Goal: Information Seeking & Learning: Learn about a topic

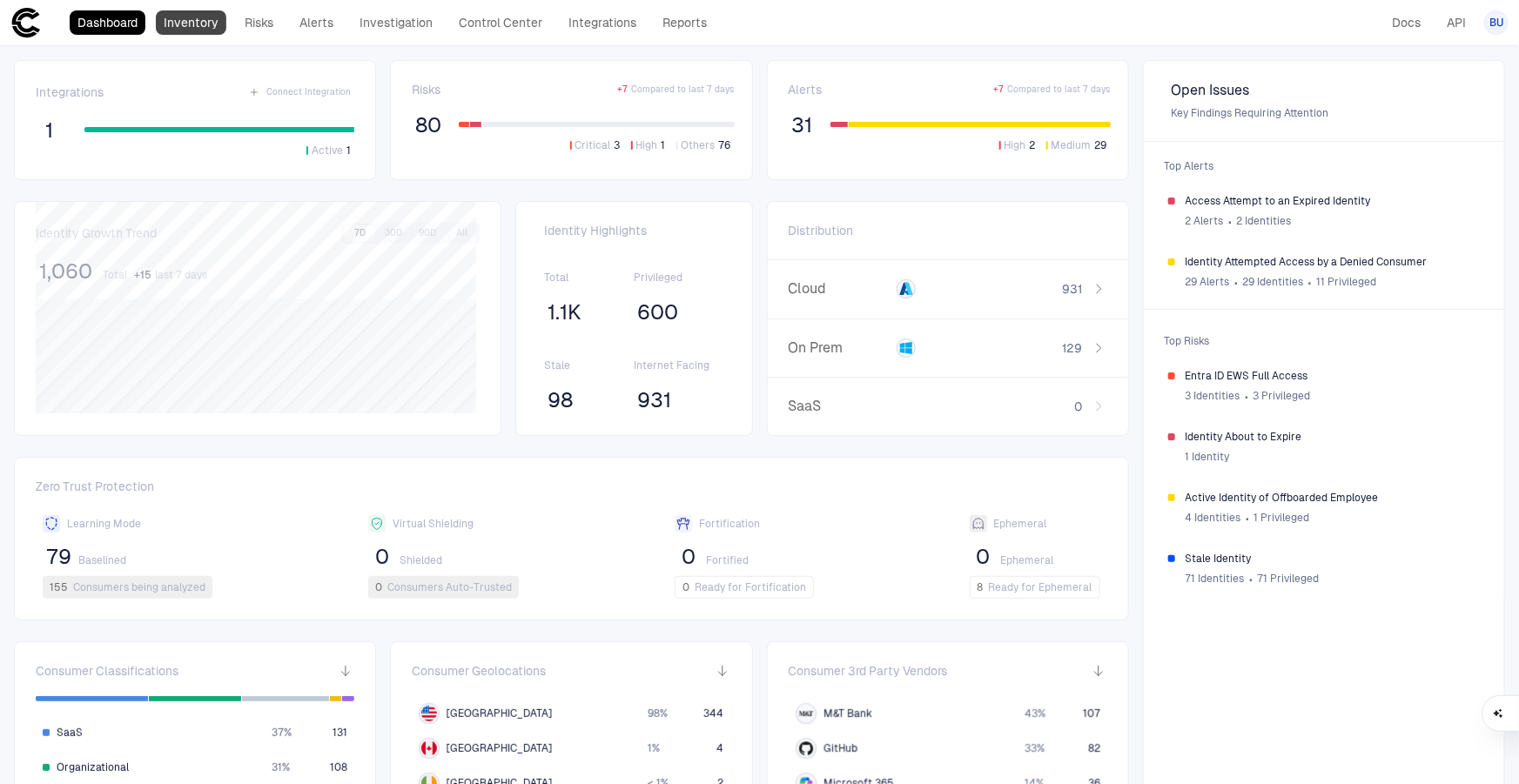
click at [205, 23] on link "Inventory" at bounding box center [191, 22] width 71 height 24
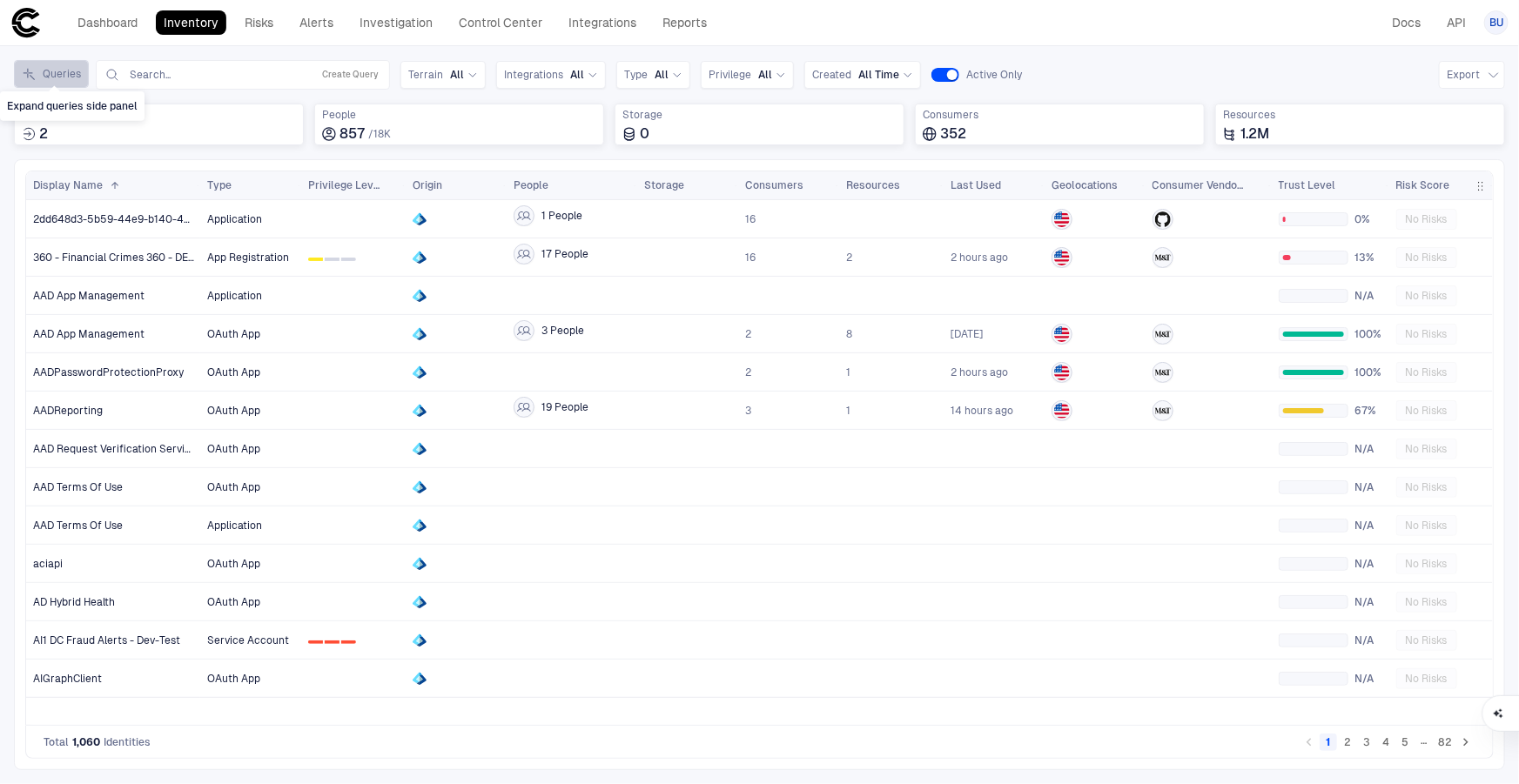
click at [35, 74] on icon "Expand queries side panel" at bounding box center [29, 74] width 14 height 14
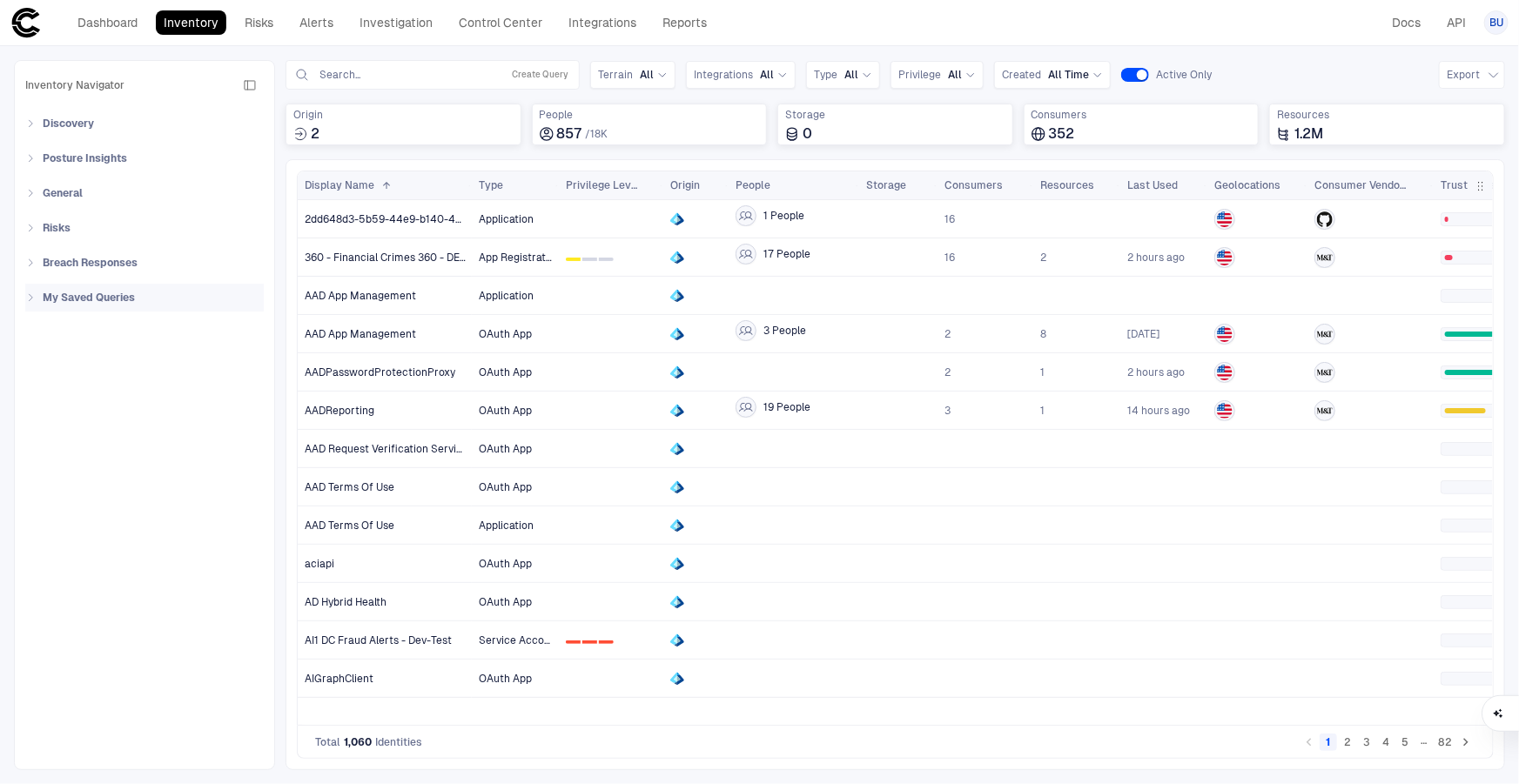
click at [26, 296] on icon at bounding box center [30, 298] width 11 height 11
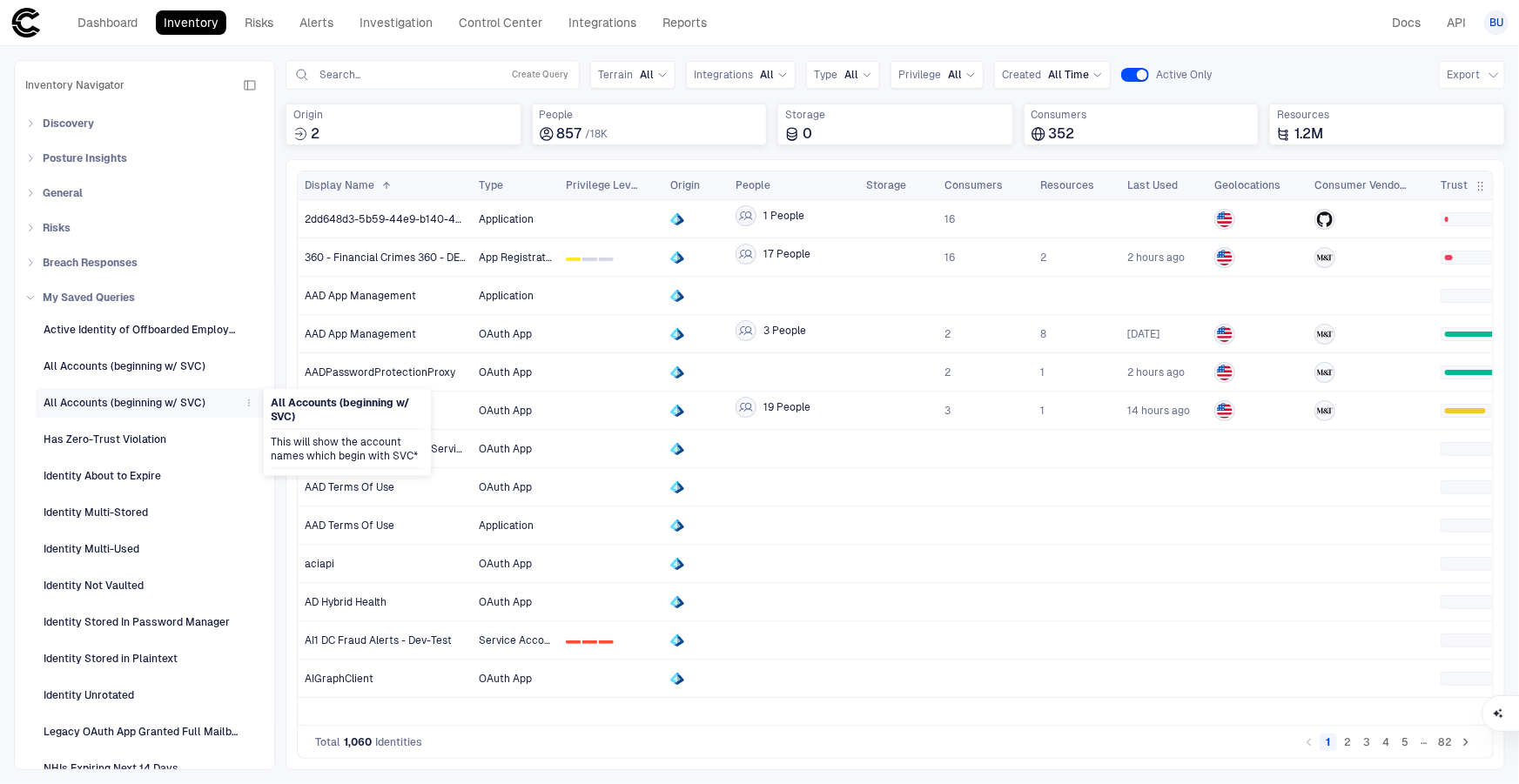
click at [128, 410] on span "All Accounts (beginning w/ SVC)" at bounding box center [124, 403] width 162 height 22
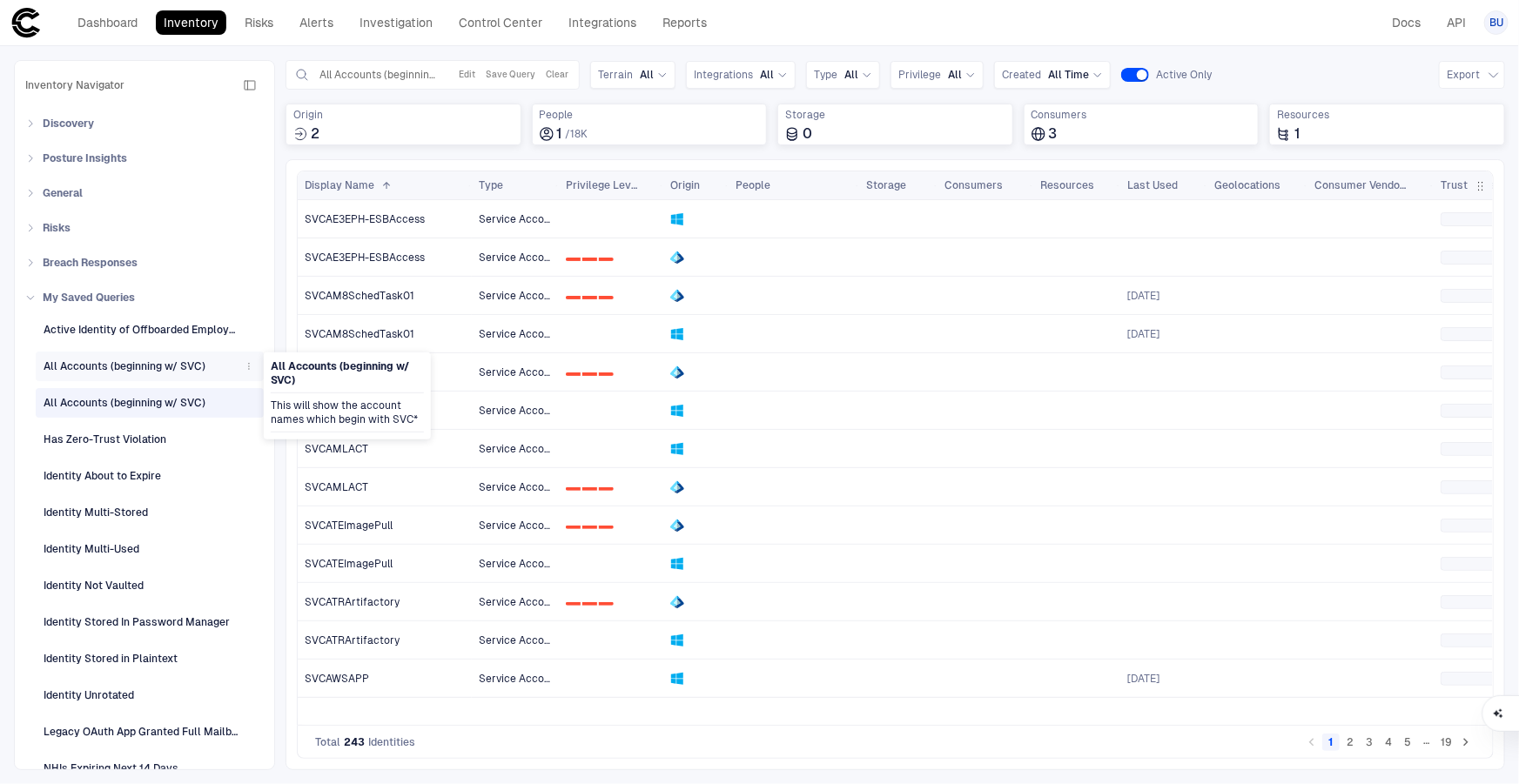
click at [123, 365] on div "All Accounts (beginning w/ SVC)" at bounding box center [124, 367] width 162 height 16
click at [115, 405] on div "All Accounts (beginning w/ SVC)" at bounding box center [124, 403] width 162 height 16
click at [243, 400] on icon "button" at bounding box center [249, 403] width 11 height 11
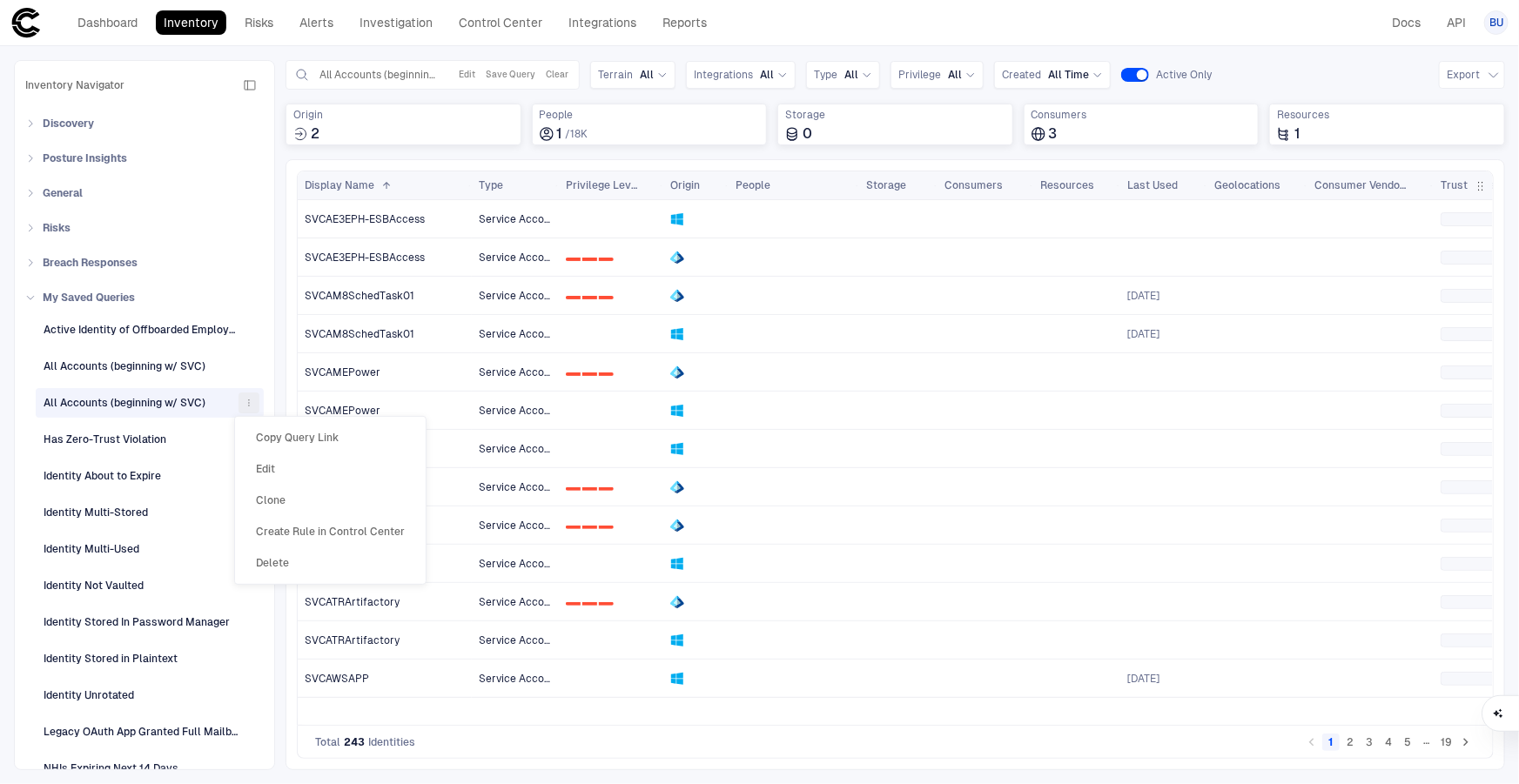
click at [277, 560] on span "Delete" at bounding box center [272, 563] width 33 height 14
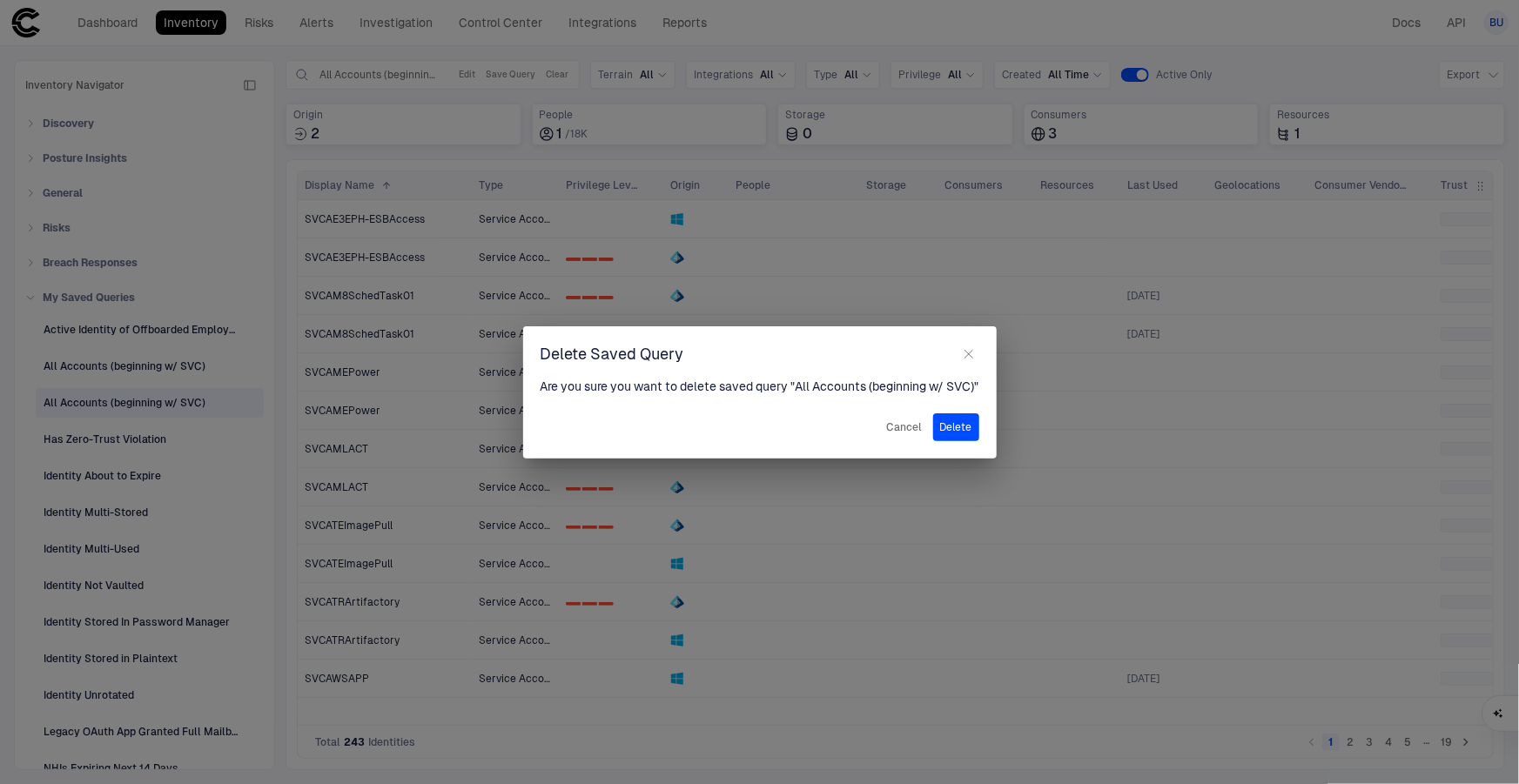
click at [955, 414] on button "Delete" at bounding box center [956, 427] width 47 height 28
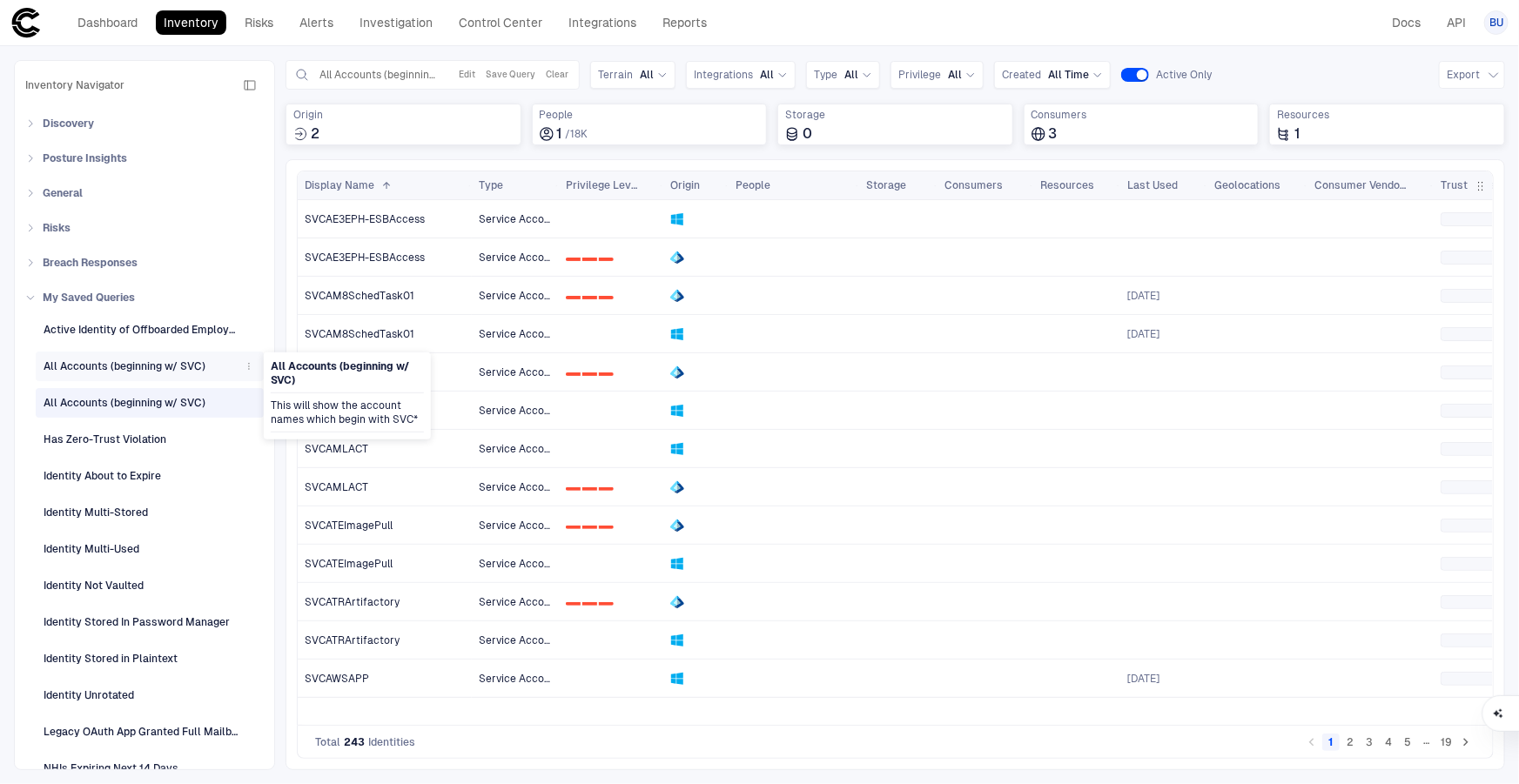
click at [136, 363] on div "All Accounts (beginning w/ SVC)" at bounding box center [124, 367] width 162 height 16
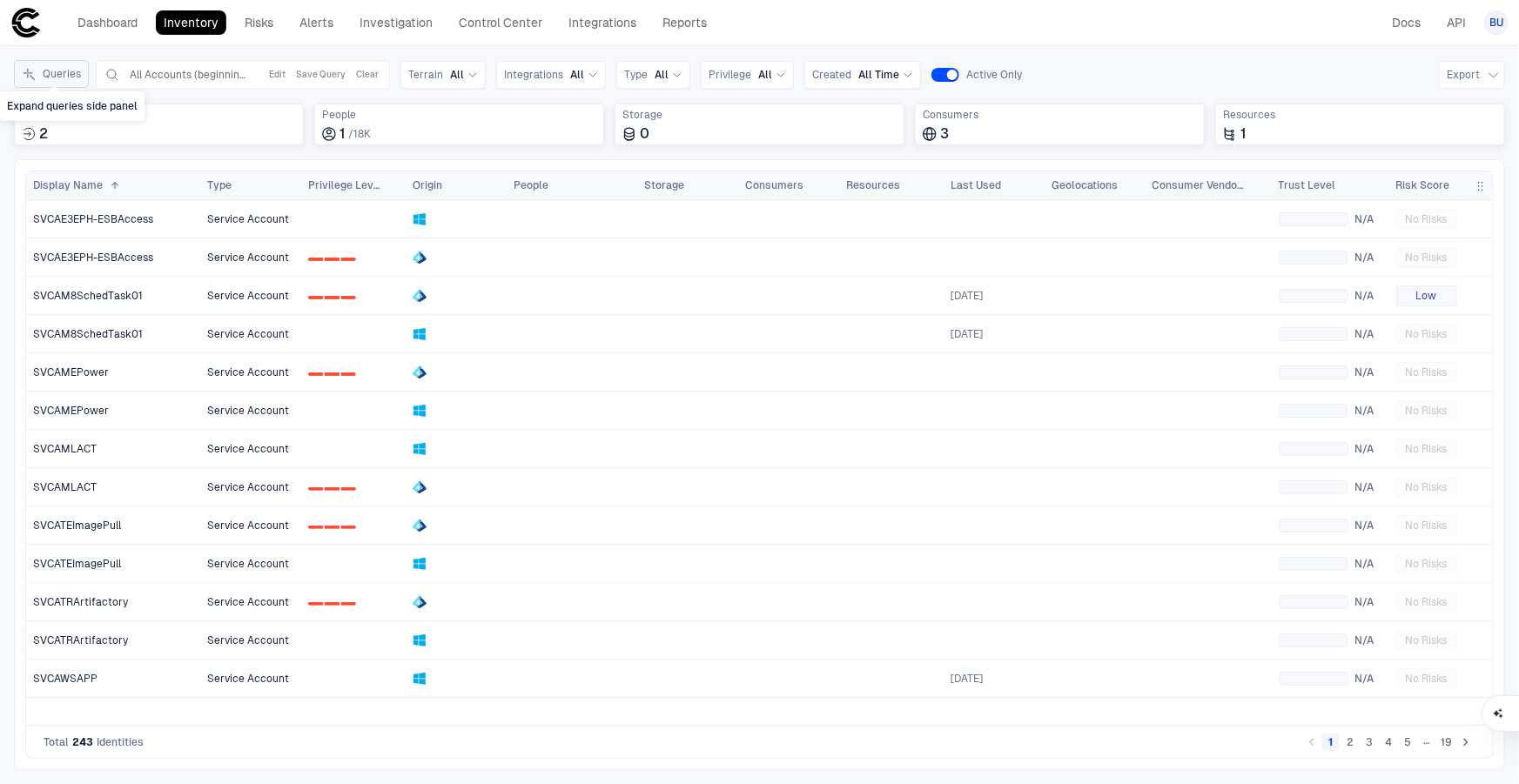
click at [29, 73] on line "Expand queries side panel" at bounding box center [30, 73] width 4 height 0
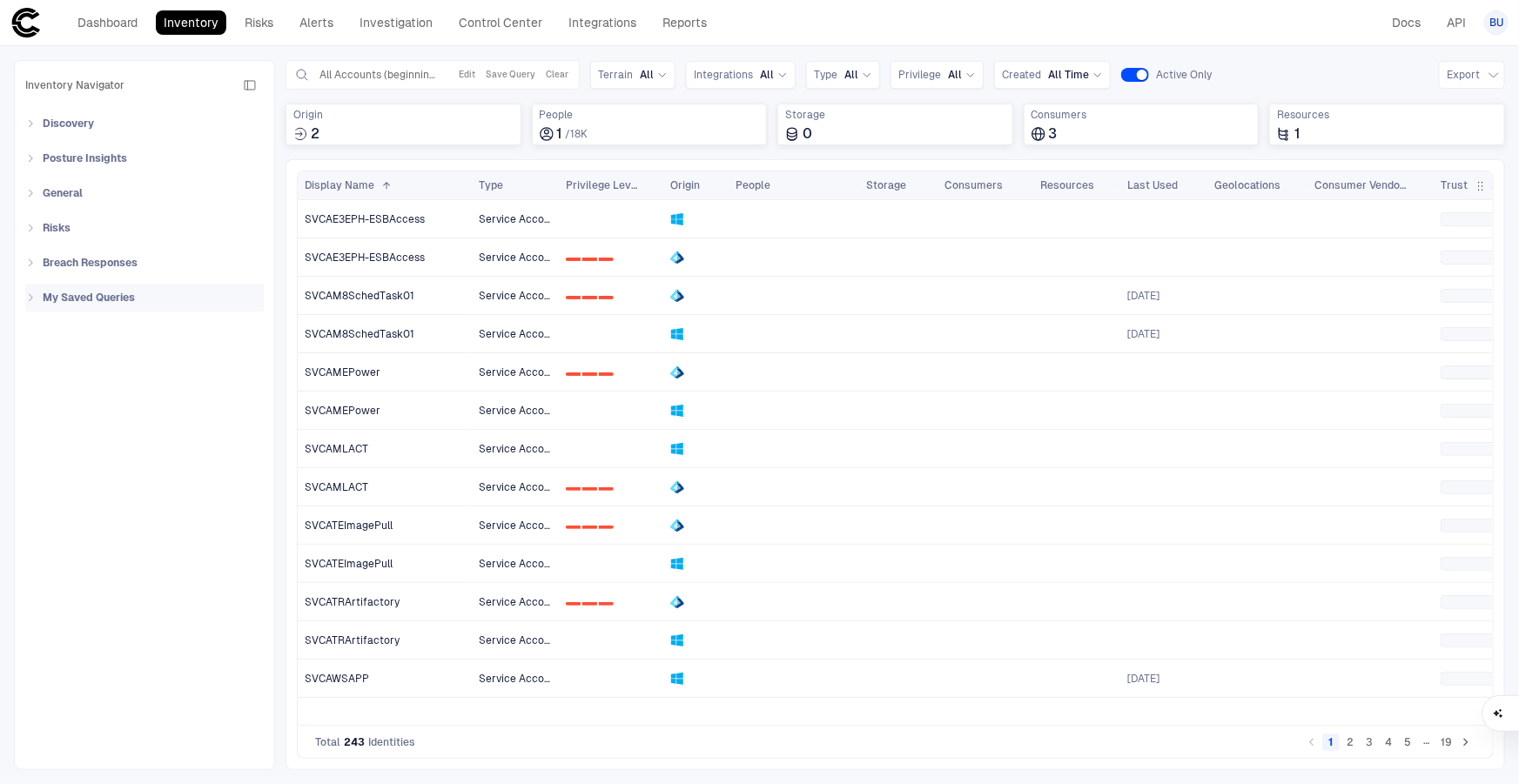
click at [25, 290] on div "My Saved Queries" at bounding box center [144, 297] width 238 height 28
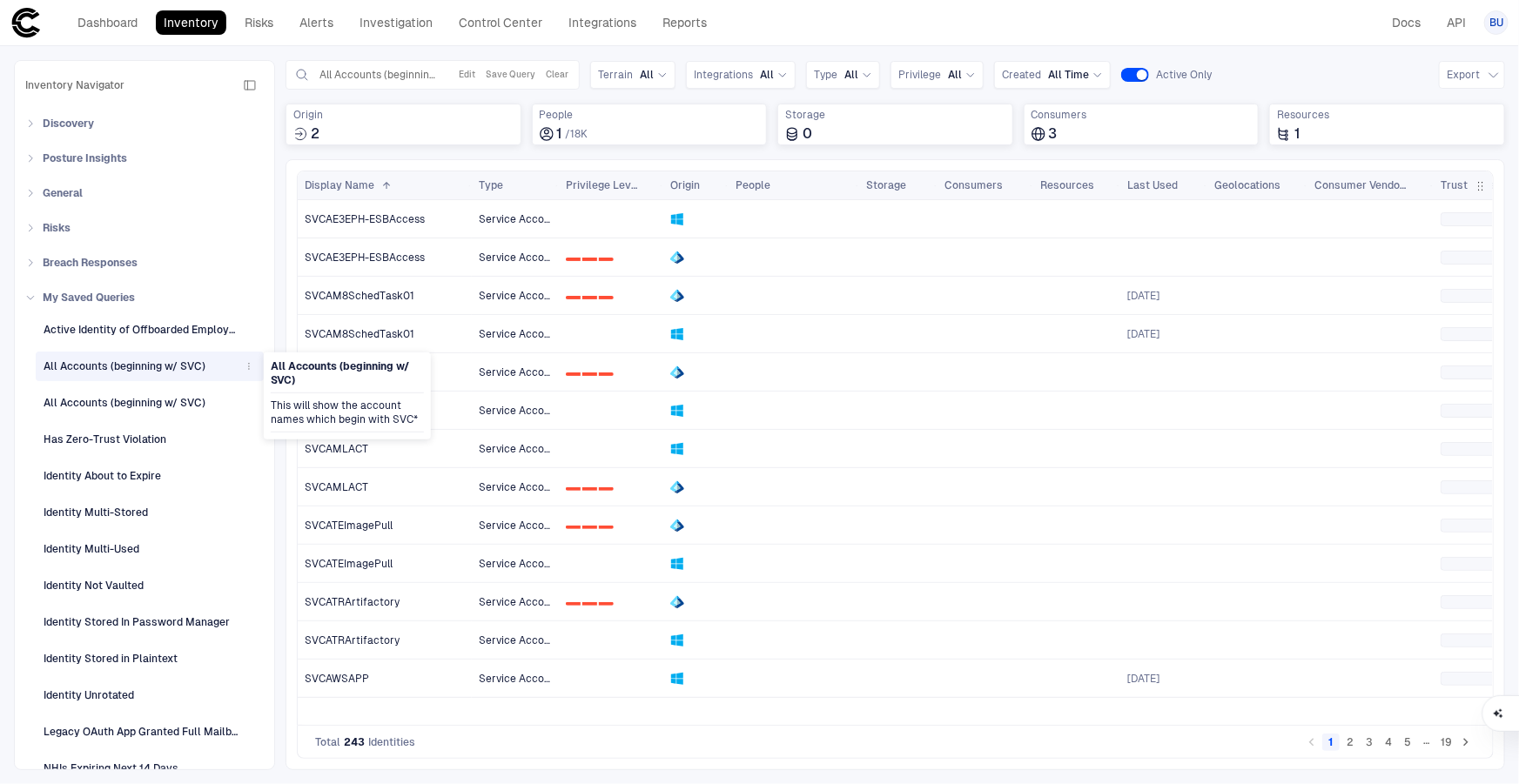
click at [138, 362] on div "All Accounts (beginning w/ SVC)" at bounding box center [124, 367] width 162 height 16
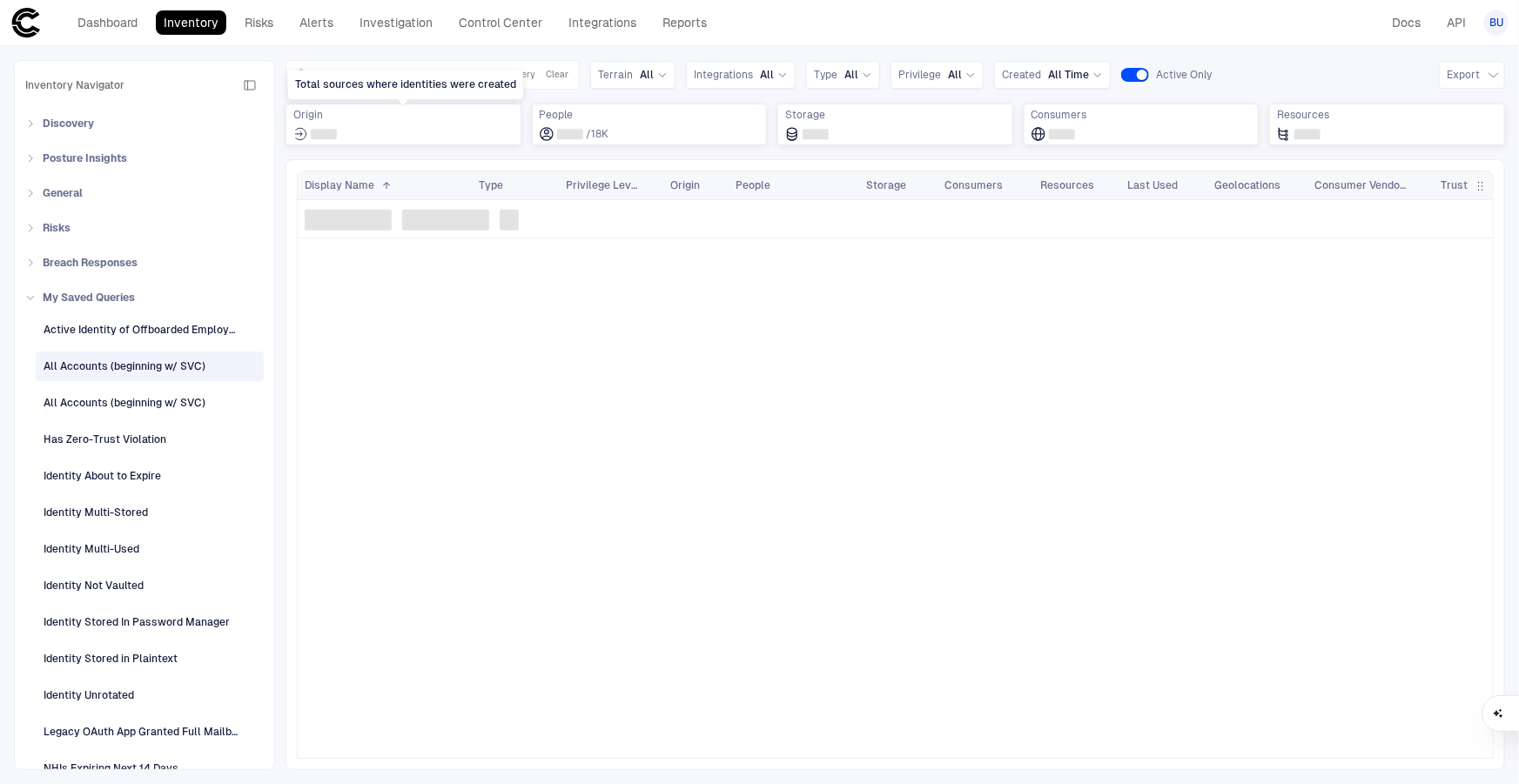
click at [456, 83] on div "Total sources where identities were created" at bounding box center [405, 84] width 235 height 30
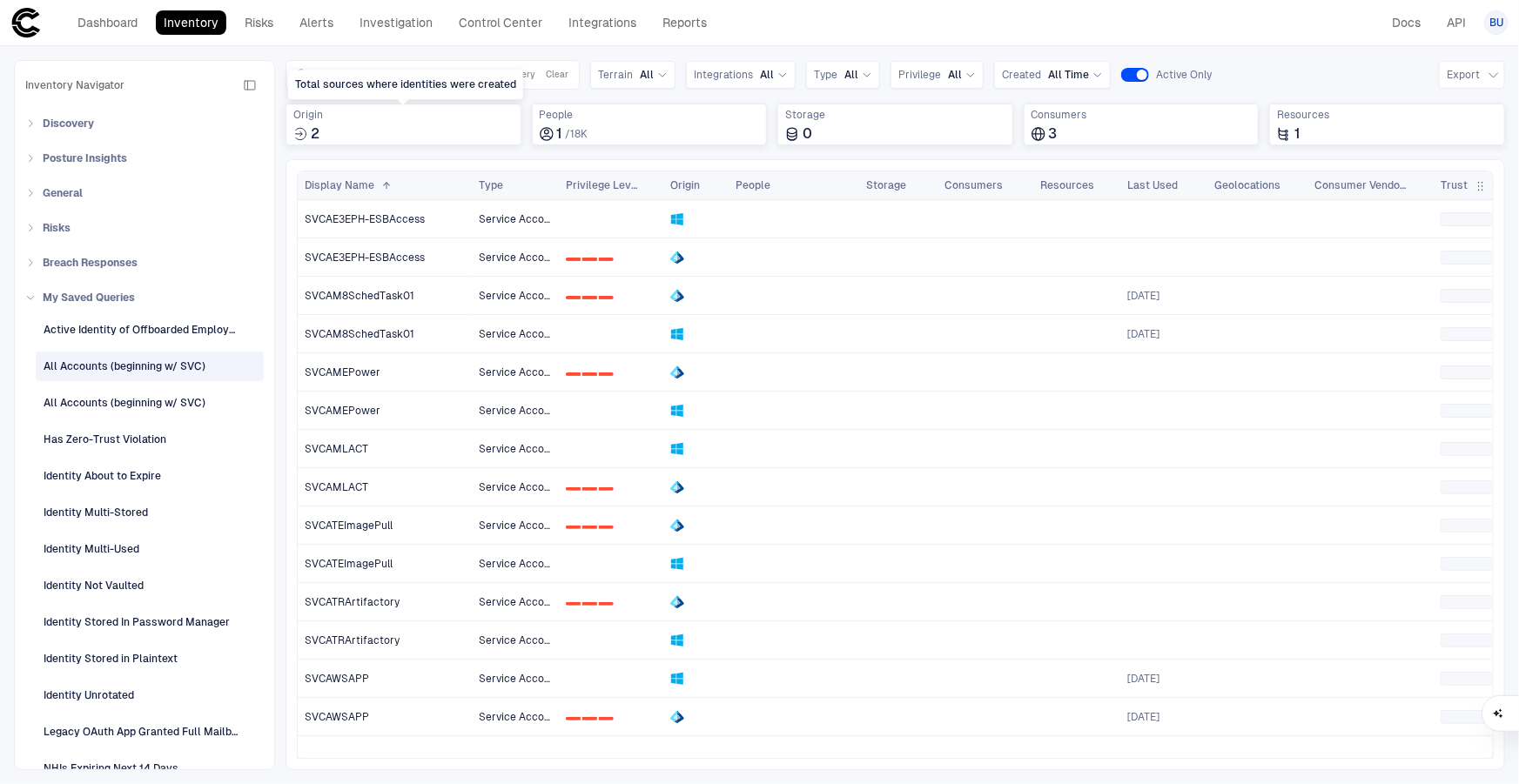
drag, startPoint x: 456, startPoint y: 83, endPoint x: 458, endPoint y: 55, distance: 28.1
click at [458, 55] on div "Inventory Navigator Discovery AD Service Accounts Access from Non-Org Addresses…" at bounding box center [759, 415] width 1519 height 738
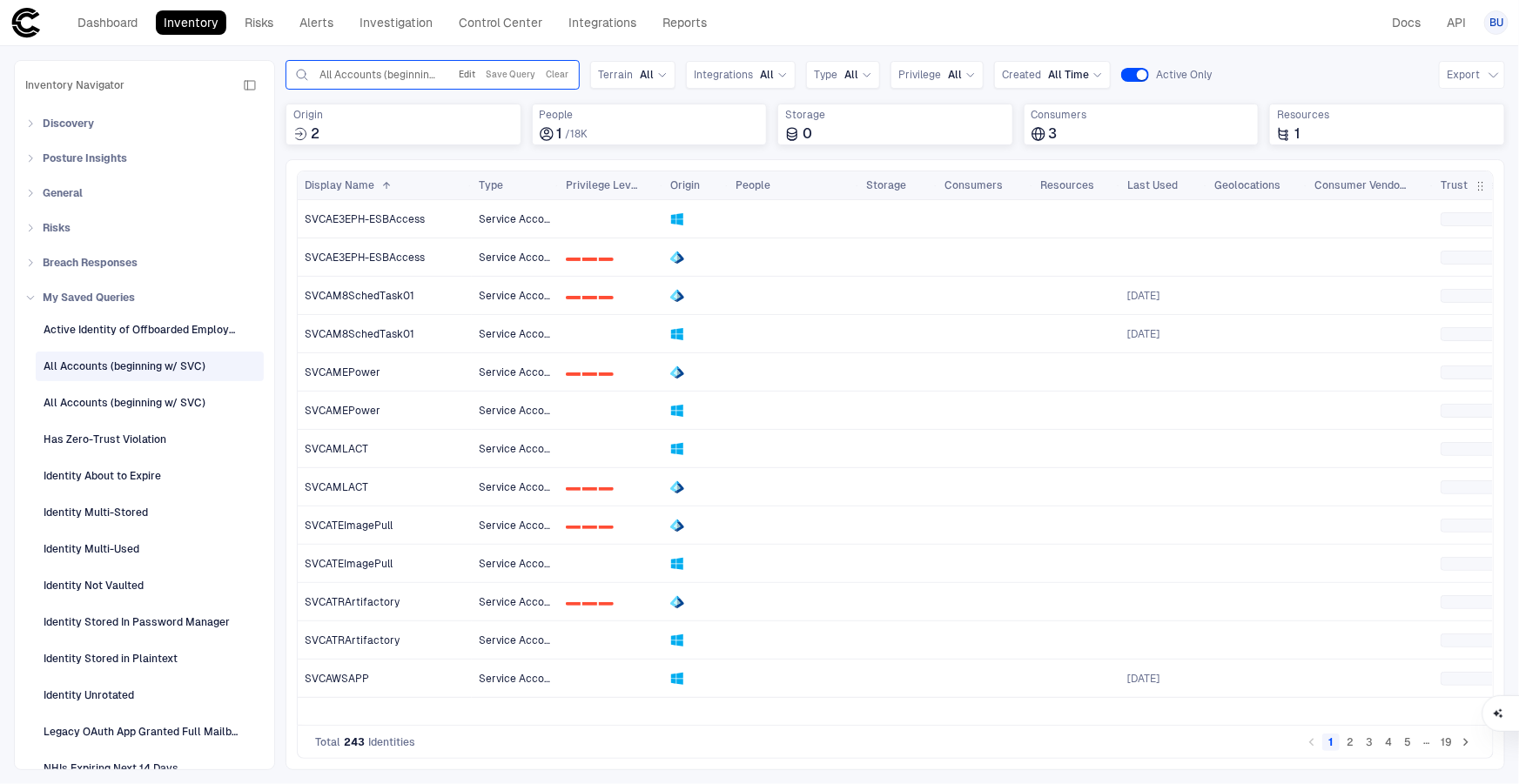
click at [460, 76] on button "Edit" at bounding box center [467, 74] width 23 height 21
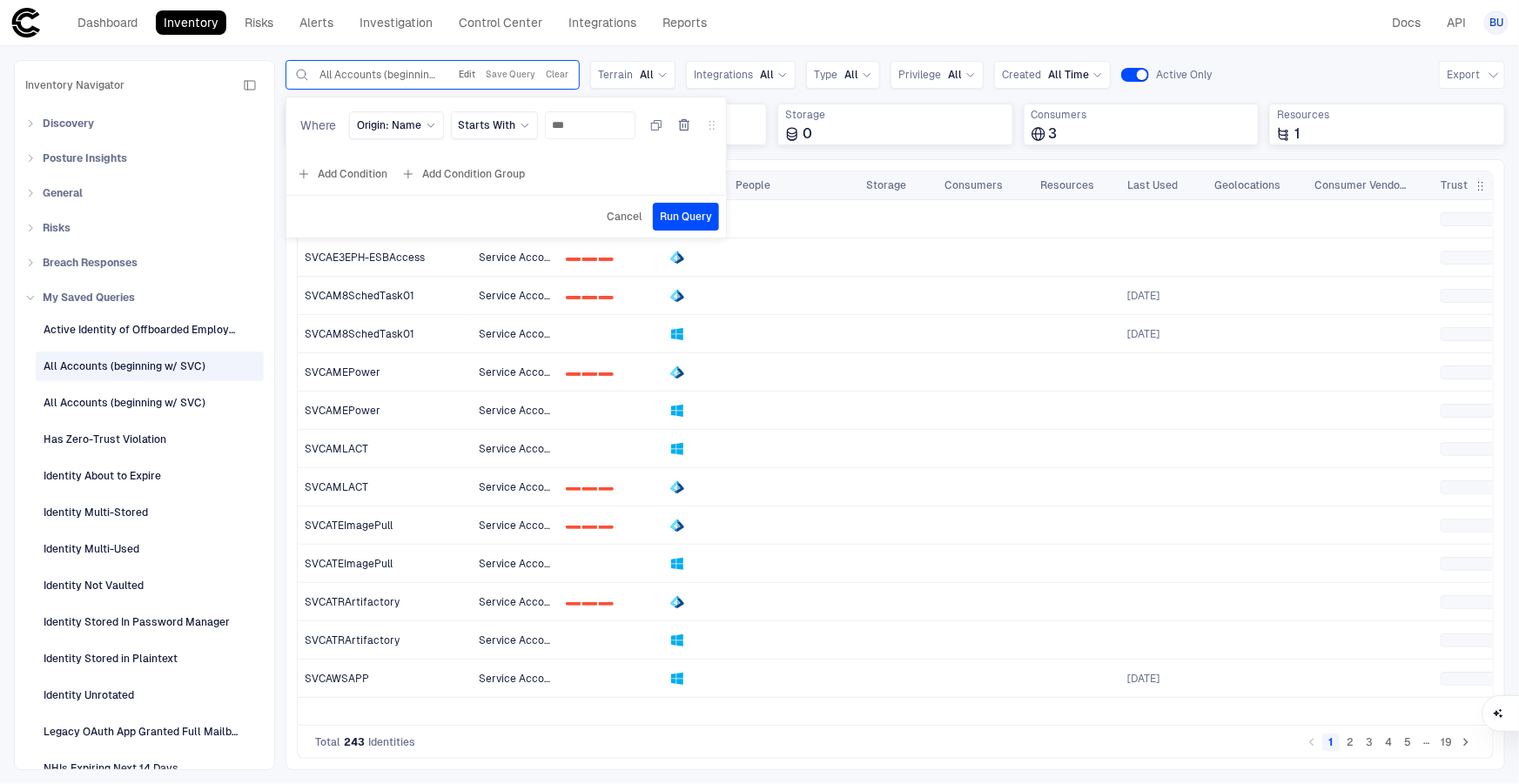
click at [462, 70] on button "Edit" at bounding box center [467, 74] width 23 height 21
click at [586, 124] on input "***" at bounding box center [591, 124] width 75 height 26
click at [708, 128] on icon at bounding box center [713, 125] width 14 height 14
drag, startPoint x: 711, startPoint y: 126, endPoint x: 705, endPoint y: 140, distance: 15.2
click at [705, 140] on div "Origin: Name Starts With ***" at bounding box center [505, 128] width 423 height 35
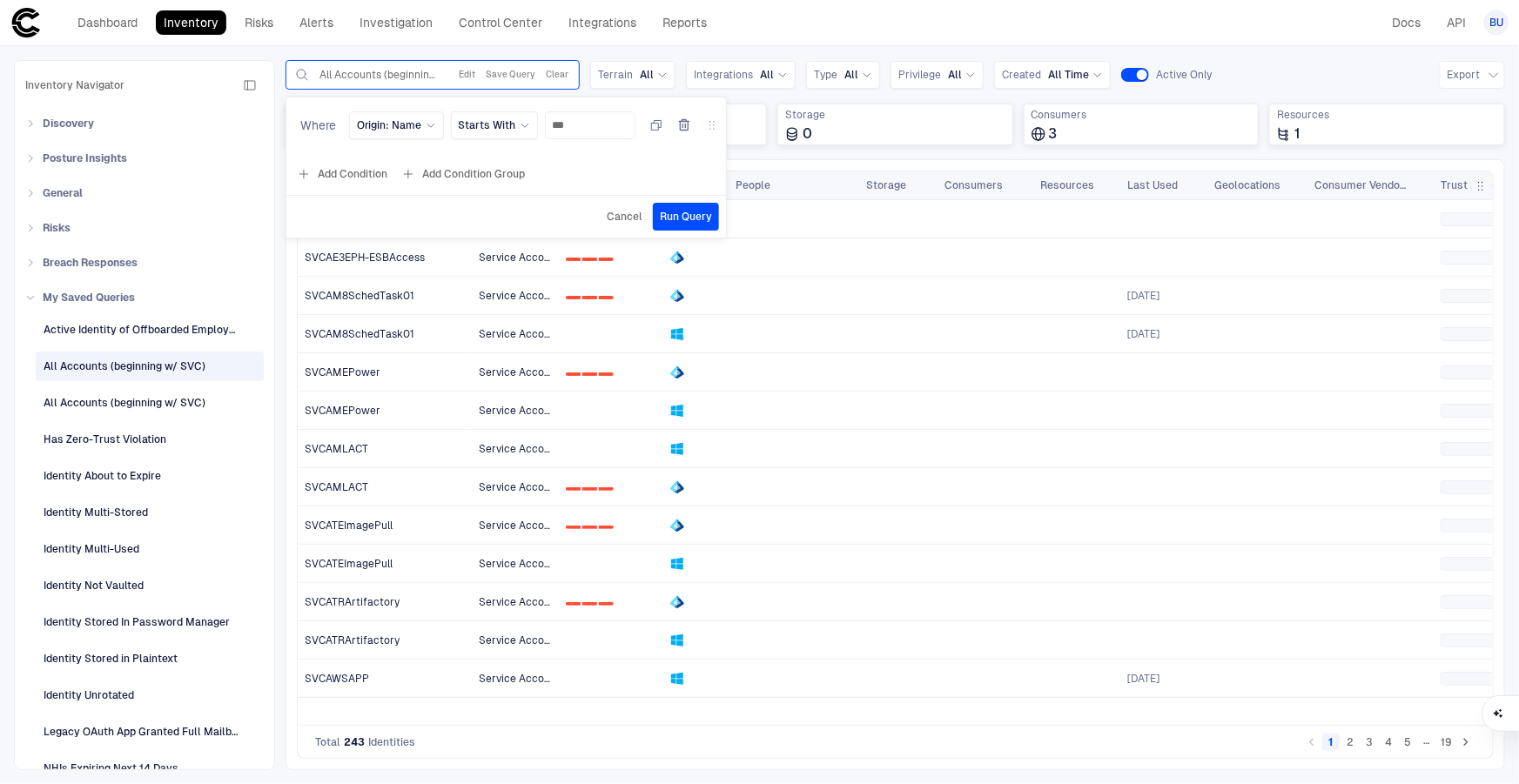
click at [599, 222] on div "Cancel Run Query" at bounding box center [506, 217] width 439 height 28
click at [610, 221] on span "Cancel" at bounding box center [625, 217] width 36 height 14
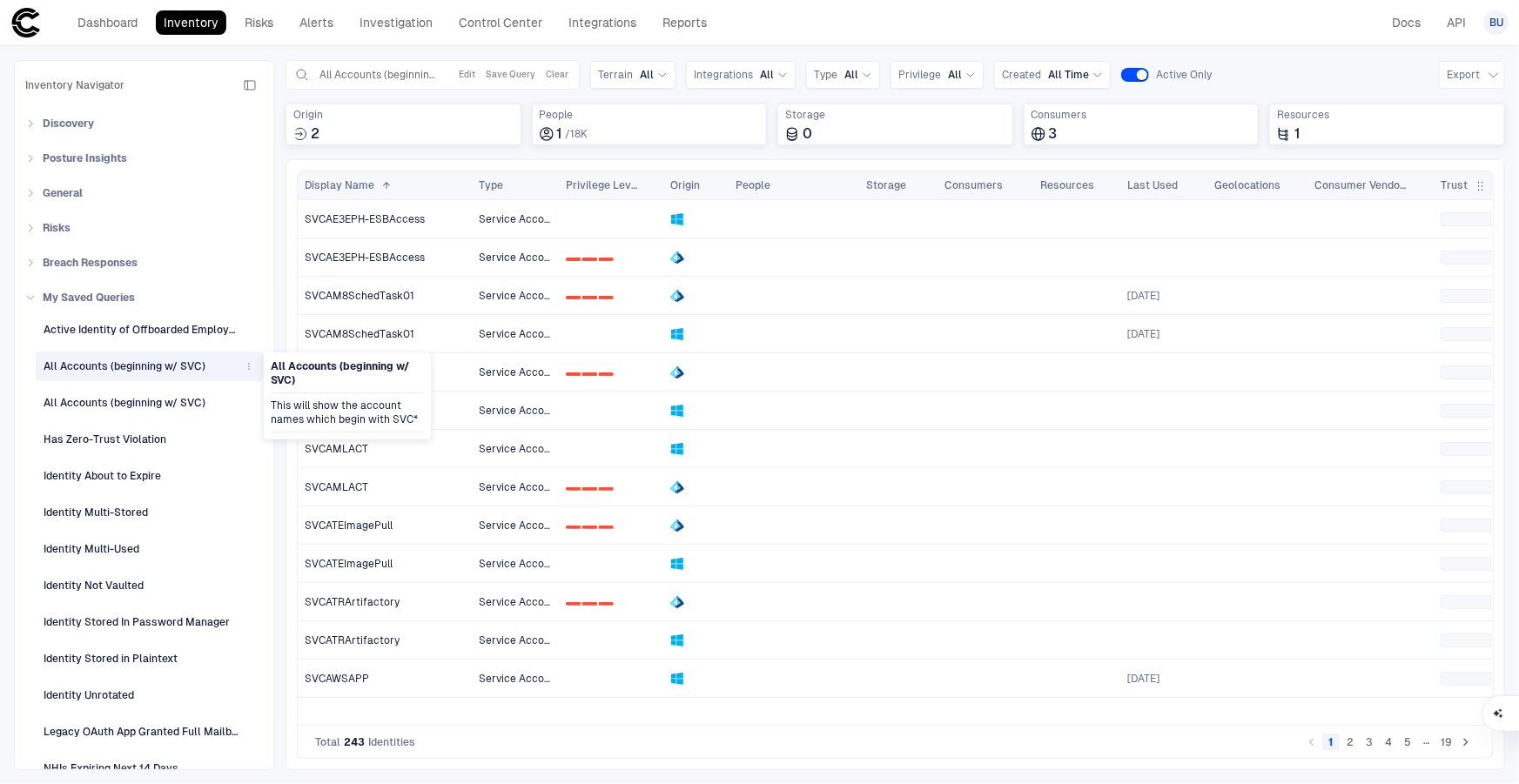
click at [243, 368] on icon "button" at bounding box center [249, 367] width 11 height 11
click at [294, 425] on li "Edit" at bounding box center [329, 432] width 176 height 28
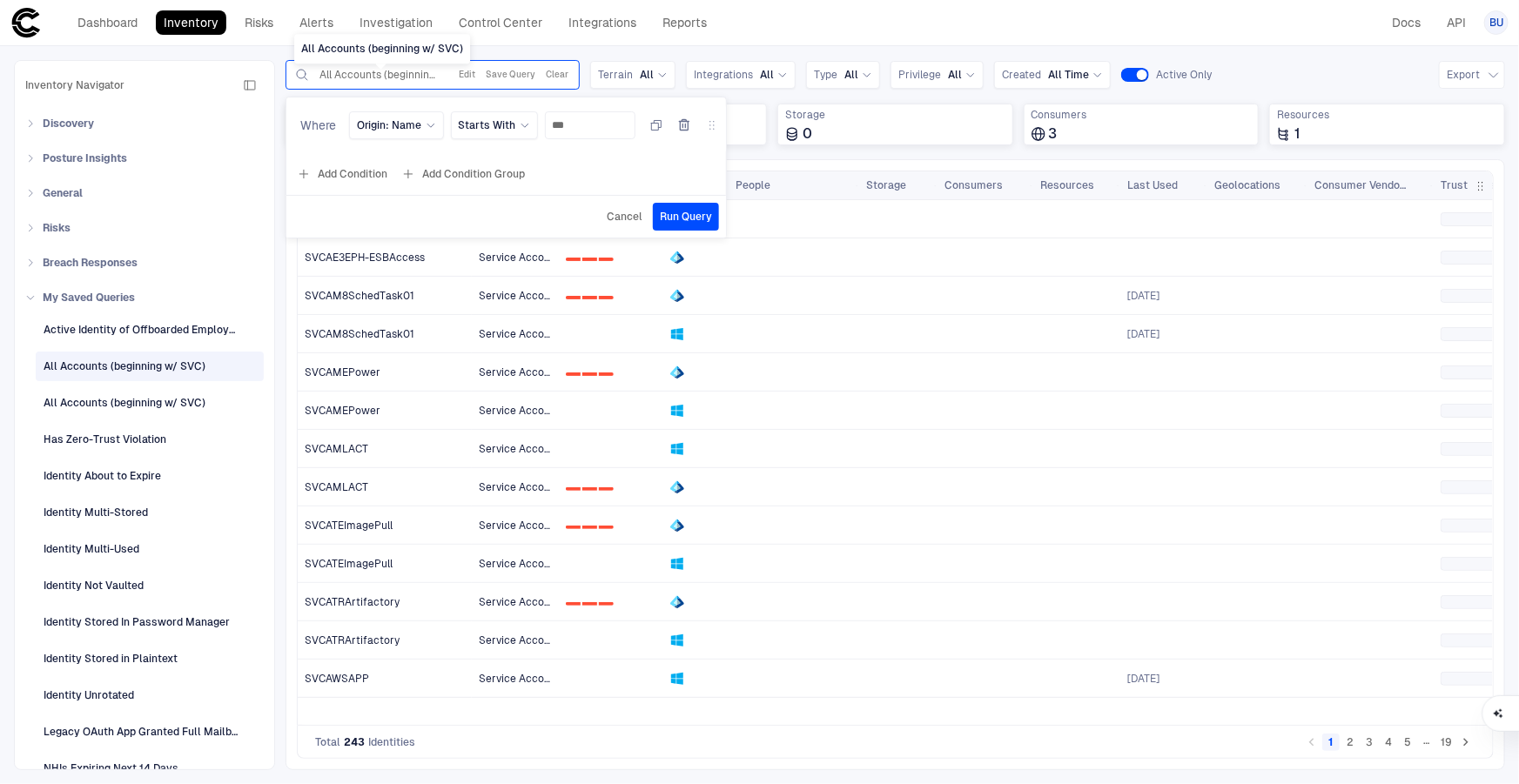
click at [378, 74] on span "All Accounts (beginning w/ SVC)" at bounding box center [380, 75] width 120 height 14
click at [468, 72] on button "Edit" at bounding box center [467, 74] width 23 height 21
drag, startPoint x: 566, startPoint y: 78, endPoint x: 506, endPoint y: 219, distance: 153.2
click at [566, 78] on button "Clear" at bounding box center [557, 74] width 30 height 21
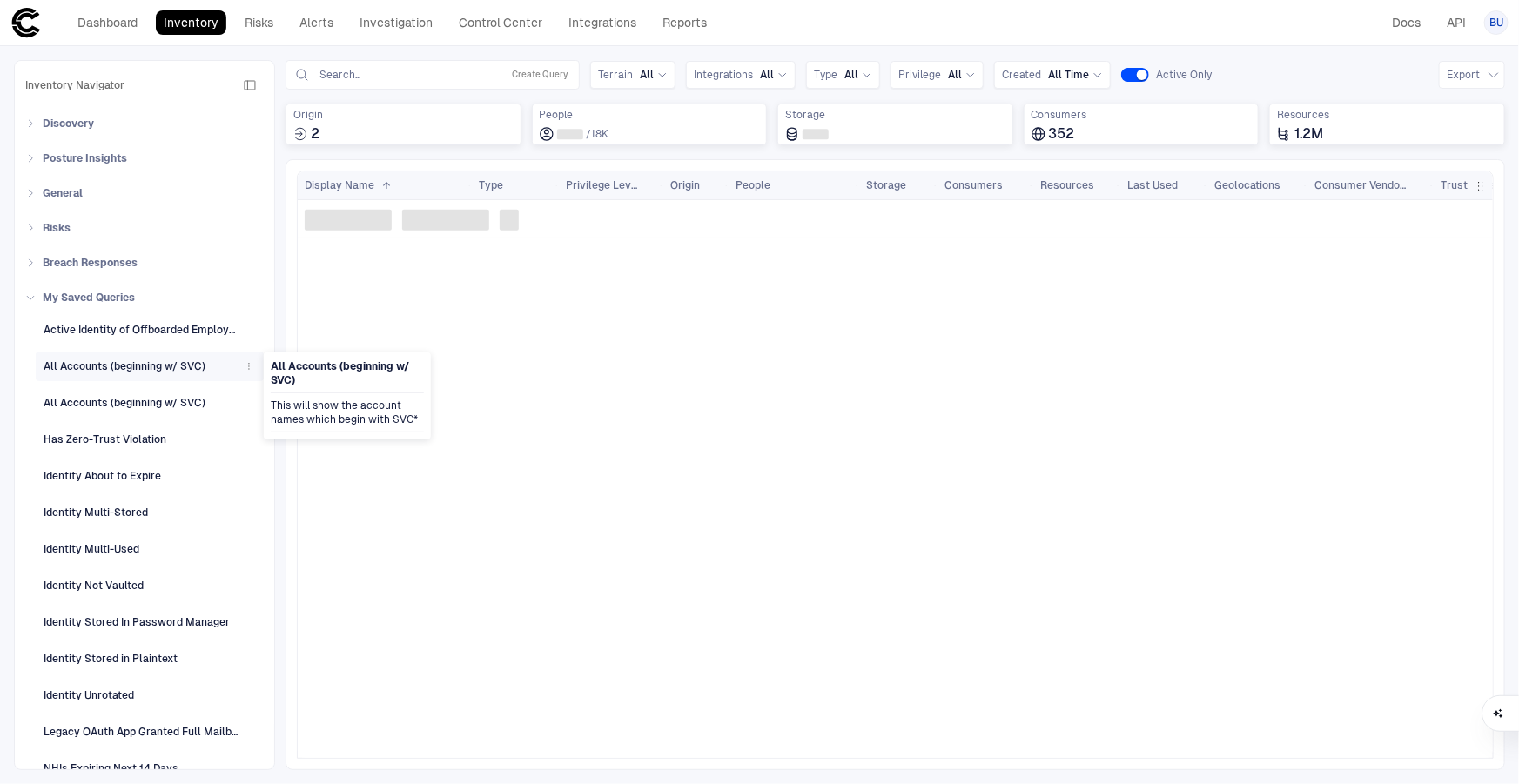
click at [243, 366] on icon "button" at bounding box center [249, 367] width 11 height 11
click at [286, 434] on li "Edit" at bounding box center [329, 432] width 176 height 28
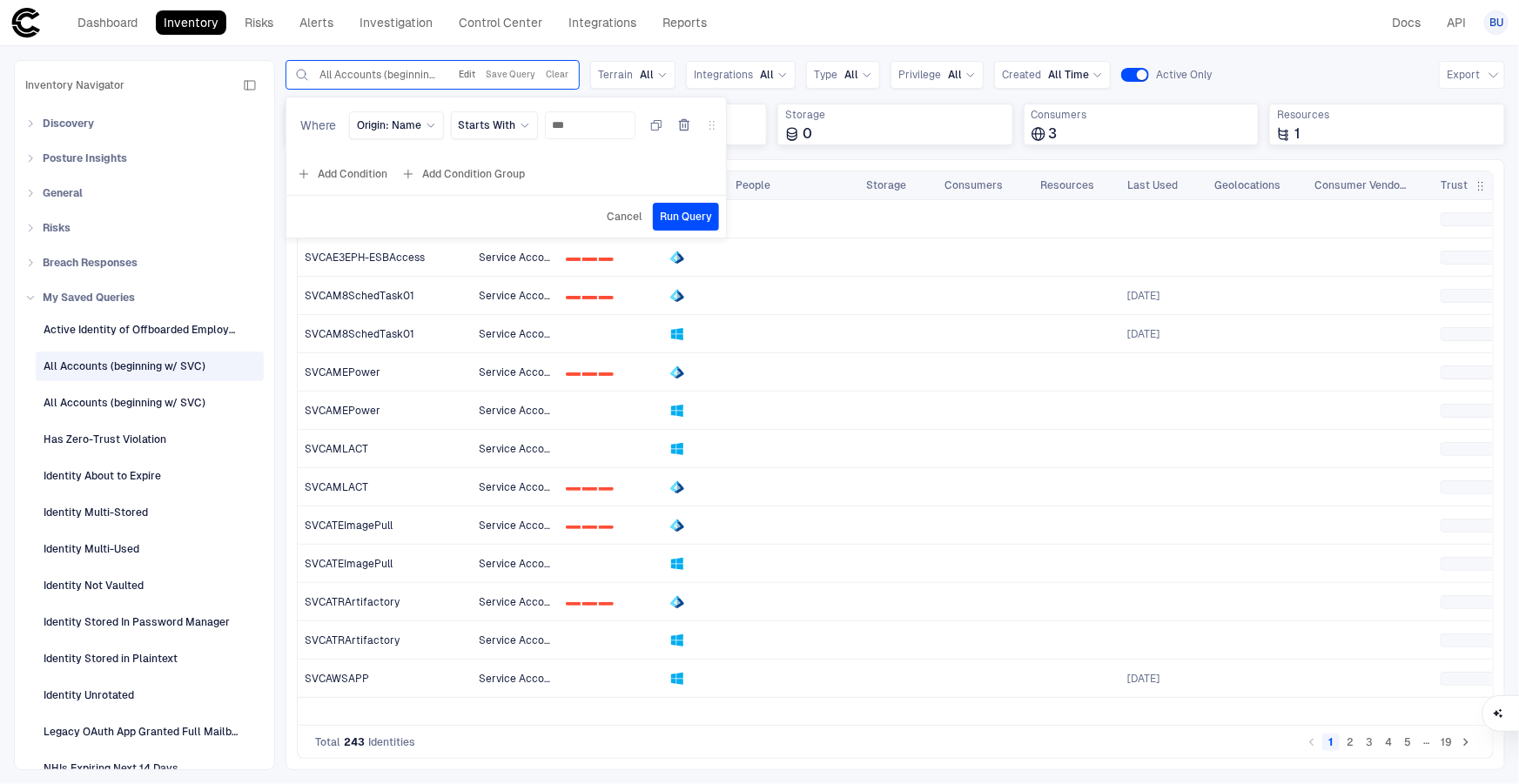
click at [465, 70] on button "Edit" at bounding box center [467, 74] width 23 height 21
click at [352, 76] on span "All Accounts (beginning w/ SVC)" at bounding box center [380, 75] width 120 height 14
drag, startPoint x: 1216, startPoint y: 29, endPoint x: 477, endPoint y: 234, distance: 766.9
click at [1216, 29] on div "Dashboard Inventory Risks Alerts Investigation Control Center Integrations Repo…" at bounding box center [760, 22] width 1498 height 31
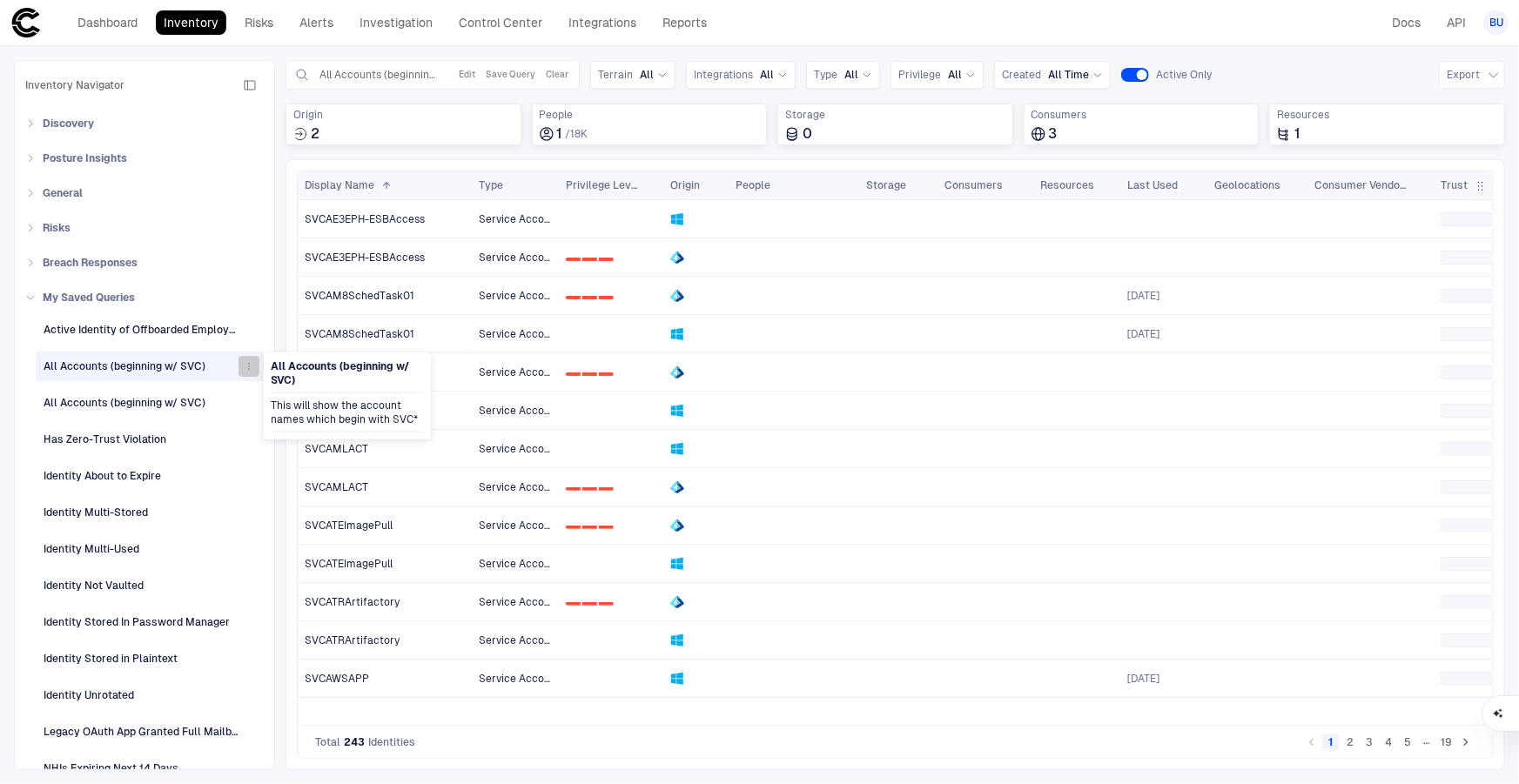
click at [238, 368] on button "button" at bounding box center [248, 366] width 21 height 21
click at [299, 429] on li "Edit" at bounding box center [329, 432] width 176 height 28
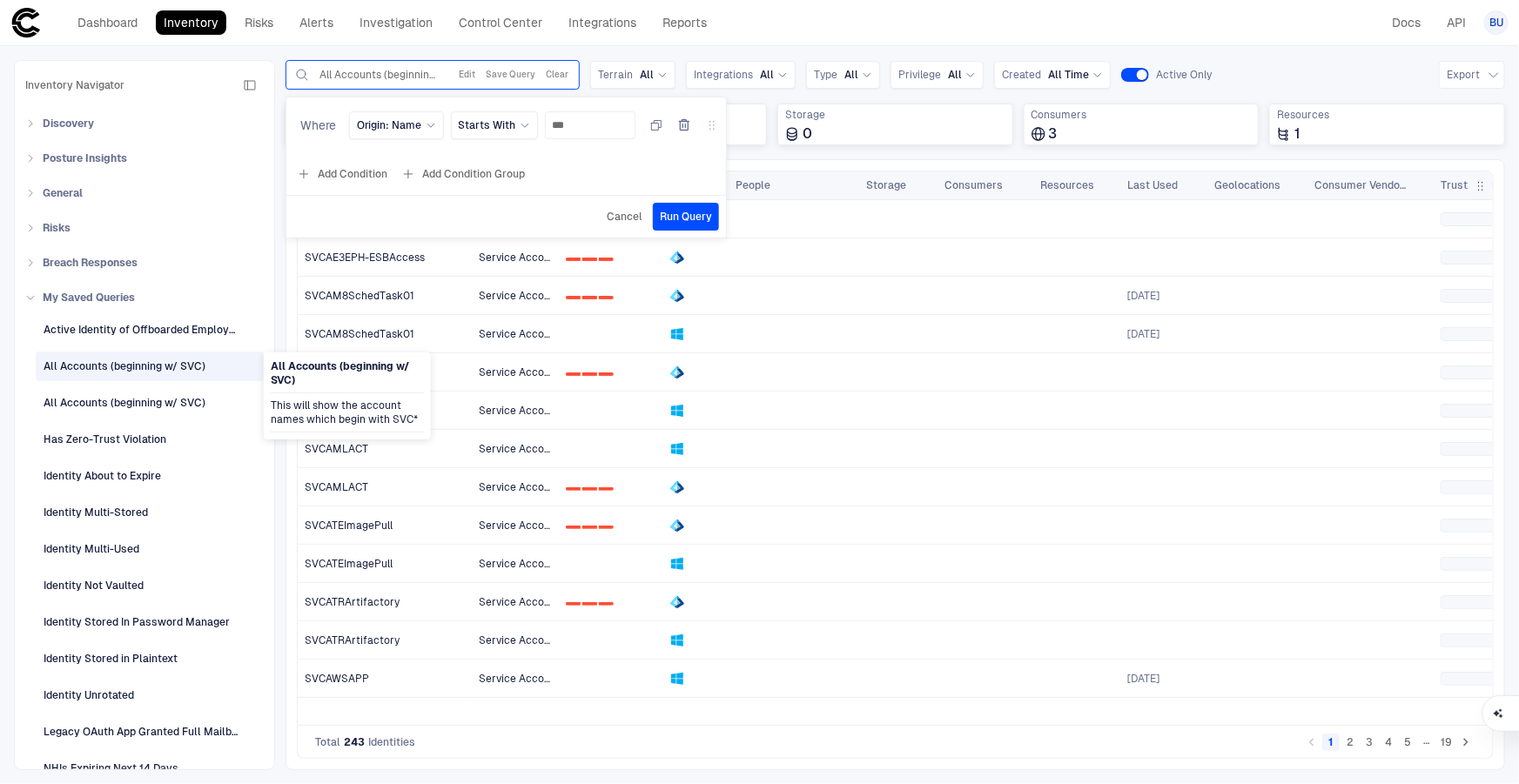
click at [296, 367] on span "All Accounts (beginning w/ SVC)" at bounding box center [346, 373] width 153 height 28
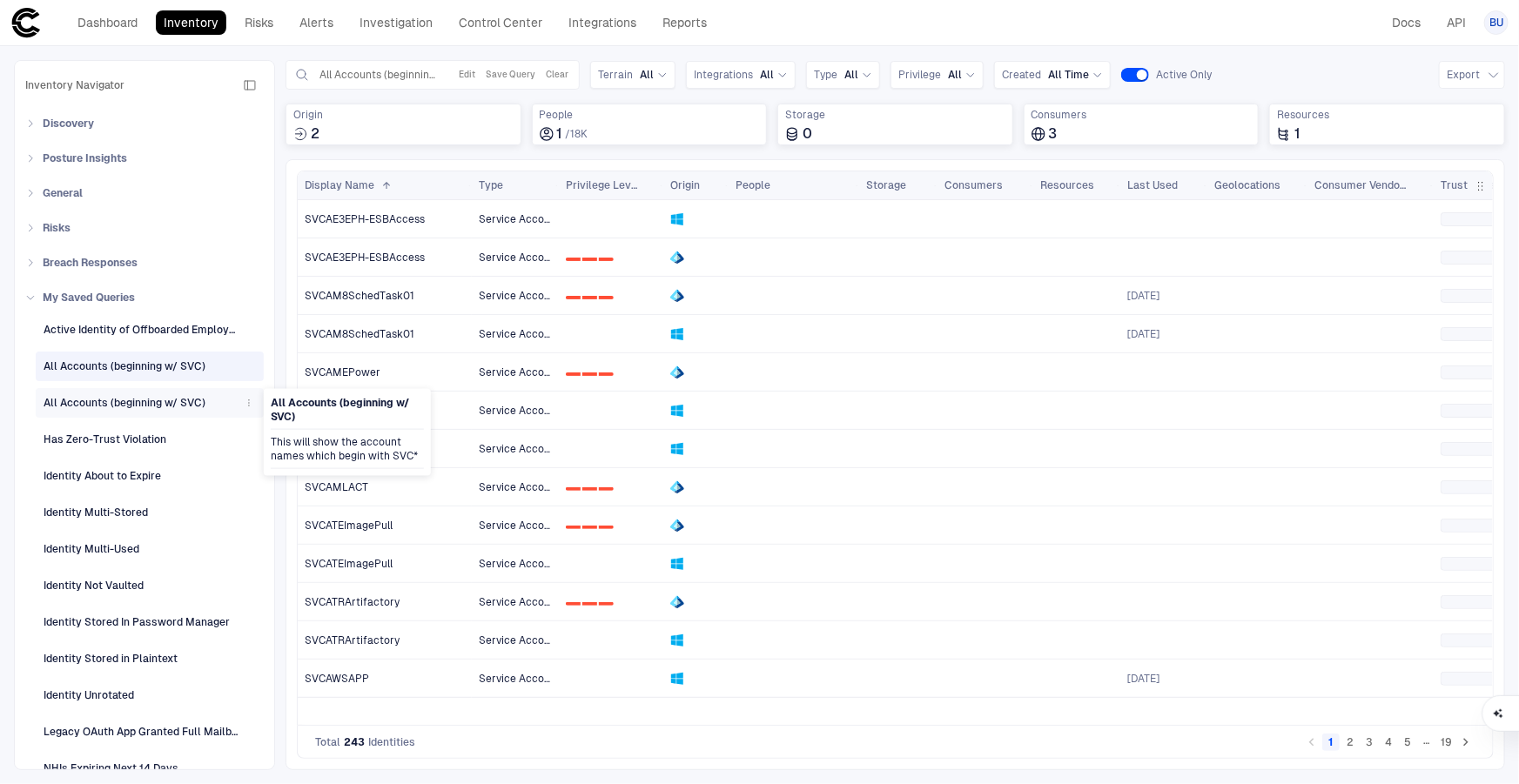
click at [248, 403] on icon "button" at bounding box center [249, 403] width 11 height 11
click at [290, 565] on li "Delete" at bounding box center [329, 563] width 176 height 28
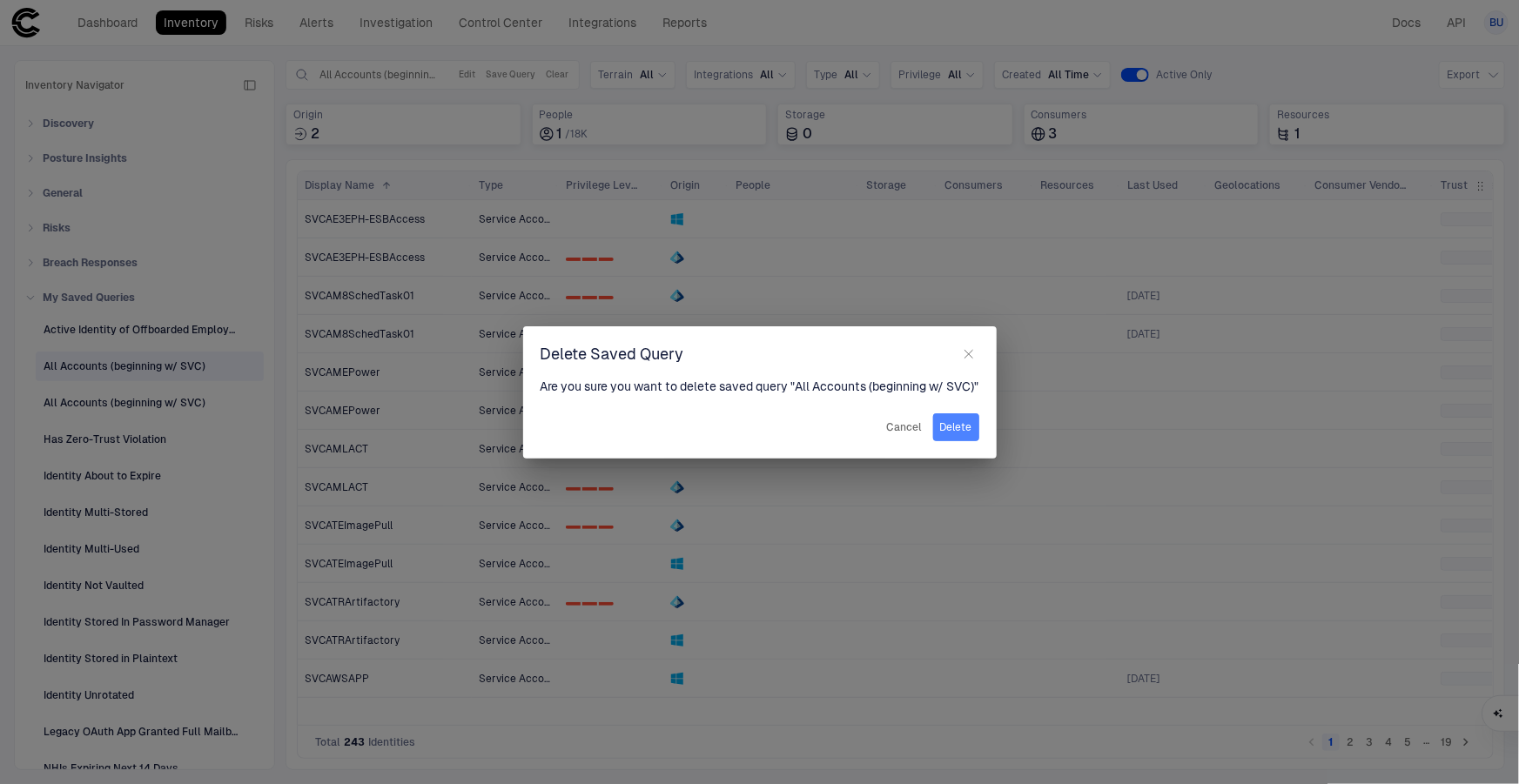
click at [975, 427] on button "Delete" at bounding box center [956, 427] width 47 height 28
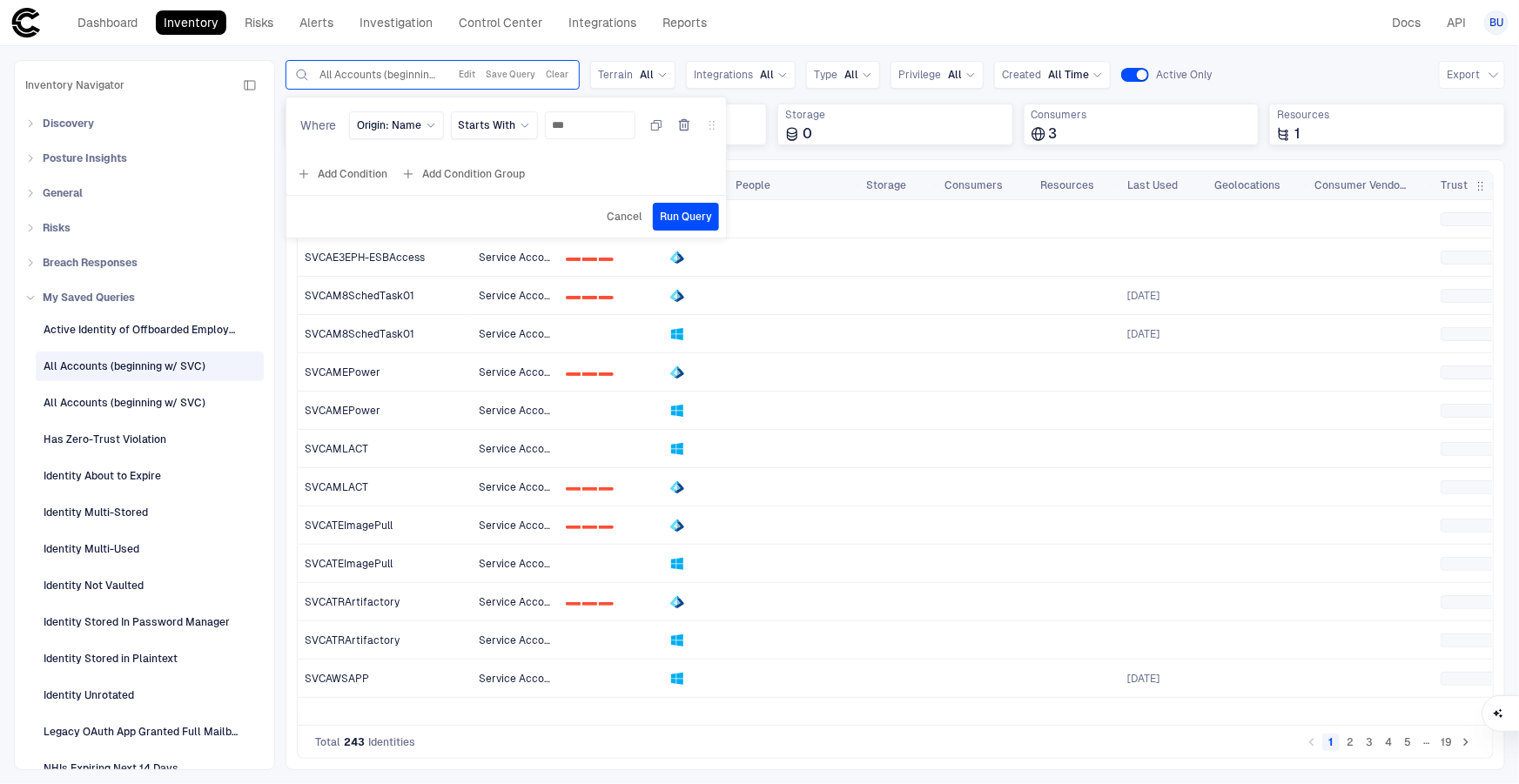
drag, startPoint x: 566, startPoint y: 69, endPoint x: 488, endPoint y: 384, distance: 324.5
click at [566, 69] on button "Clear" at bounding box center [557, 74] width 30 height 21
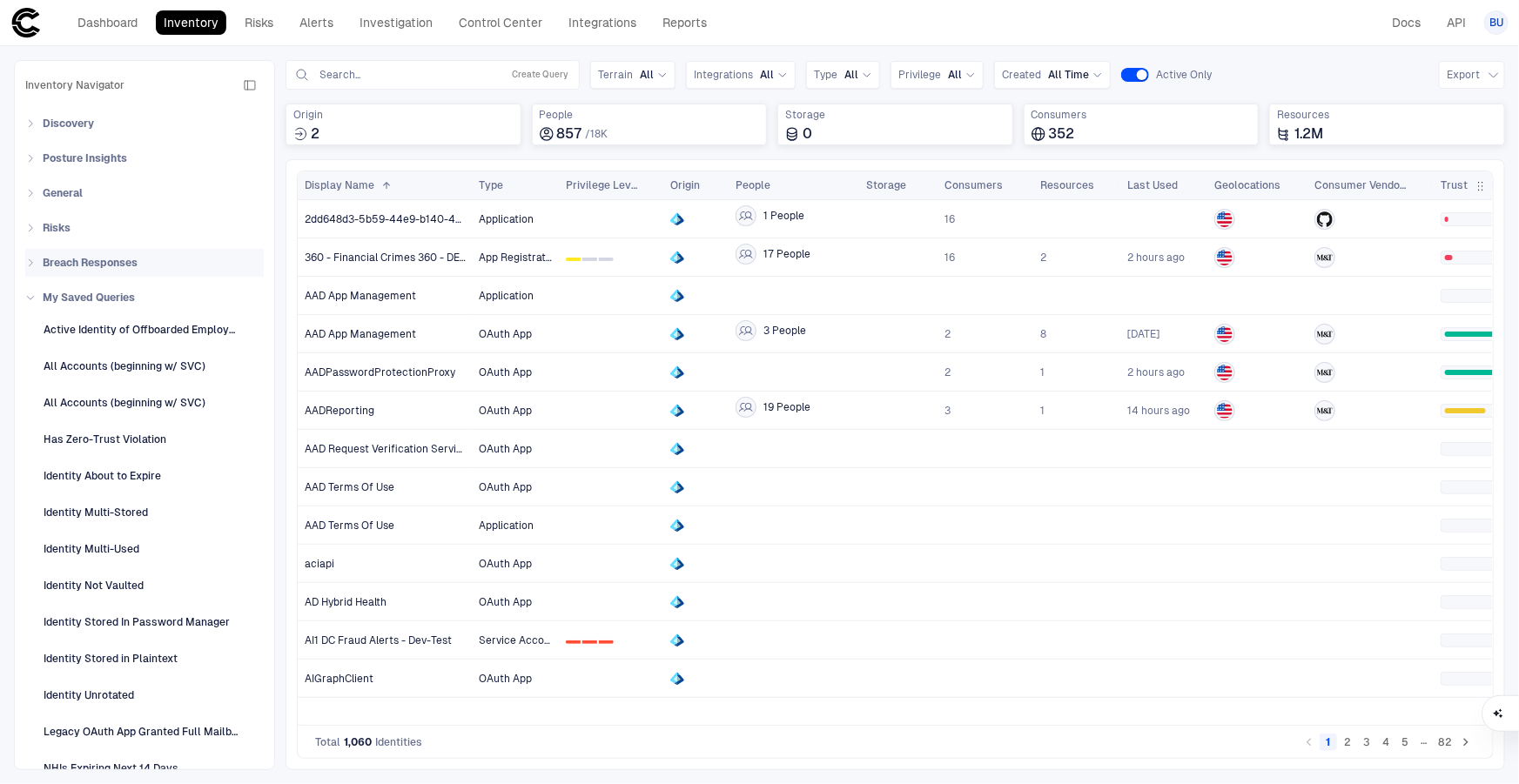
click at [35, 263] on icon at bounding box center [30, 263] width 11 height 11
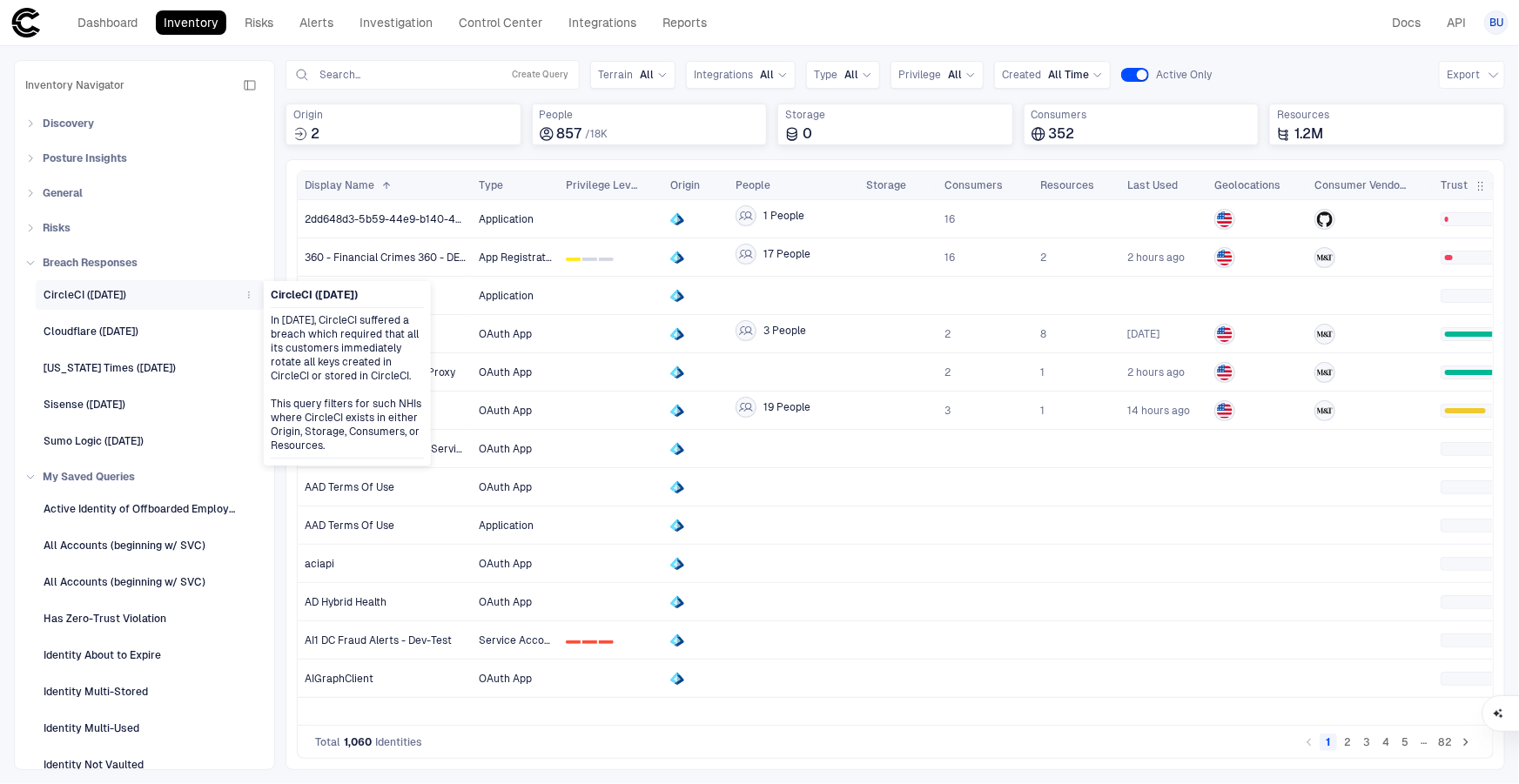
click at [70, 294] on div "CircleCI ([DATE])" at bounding box center [85, 295] width 82 height 16
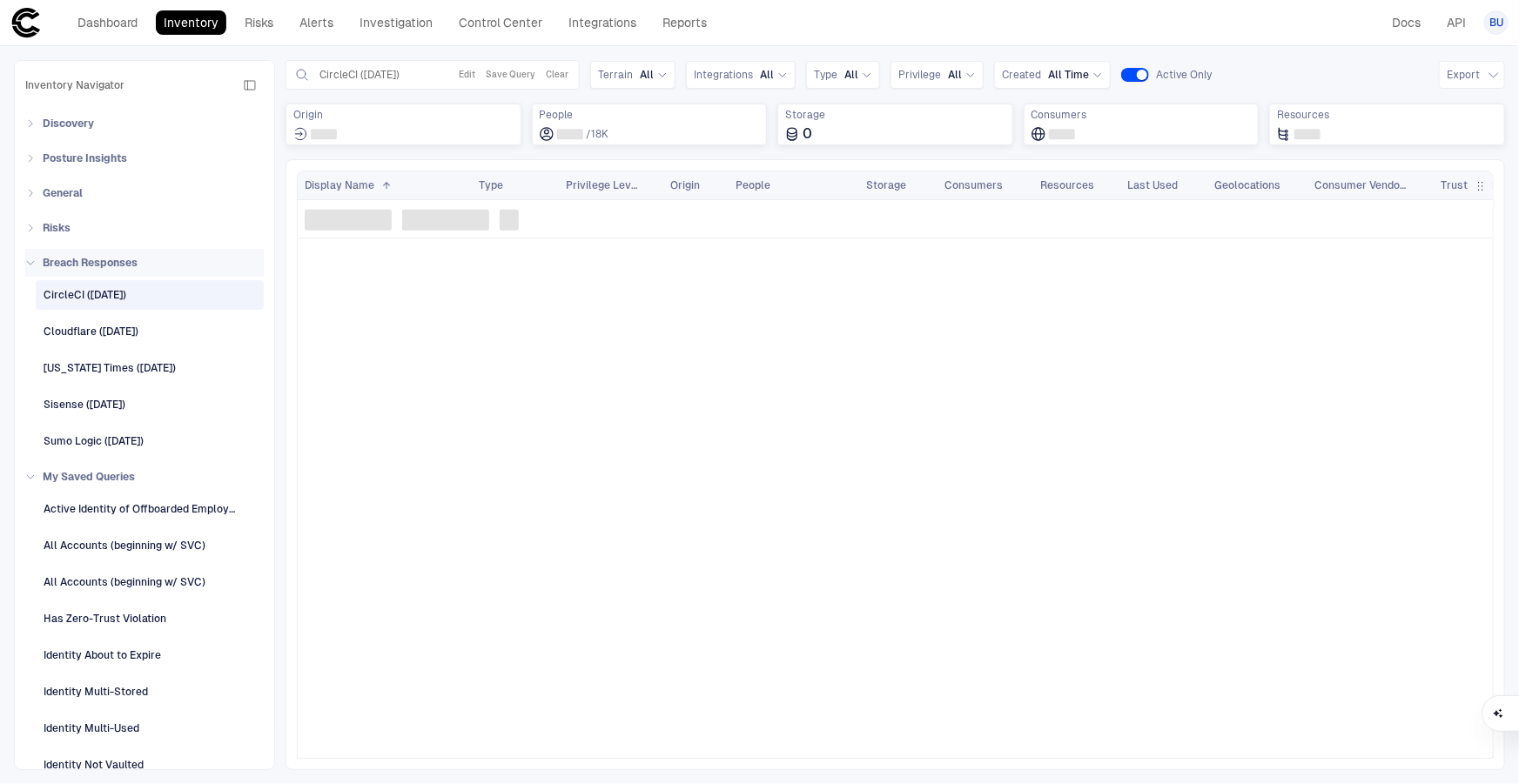
click at [32, 258] on icon at bounding box center [30, 263] width 11 height 11
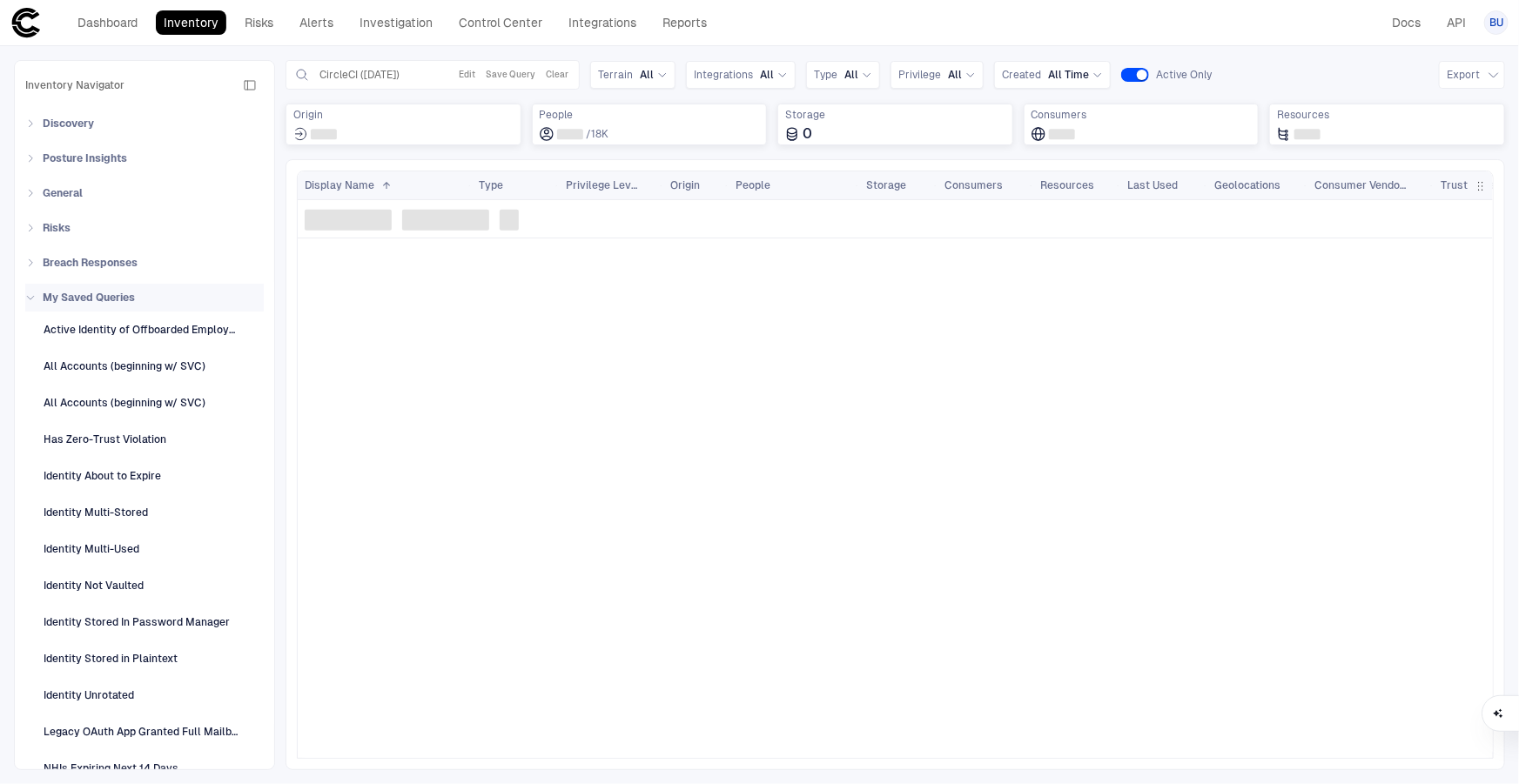
click at [27, 294] on icon at bounding box center [30, 298] width 11 height 11
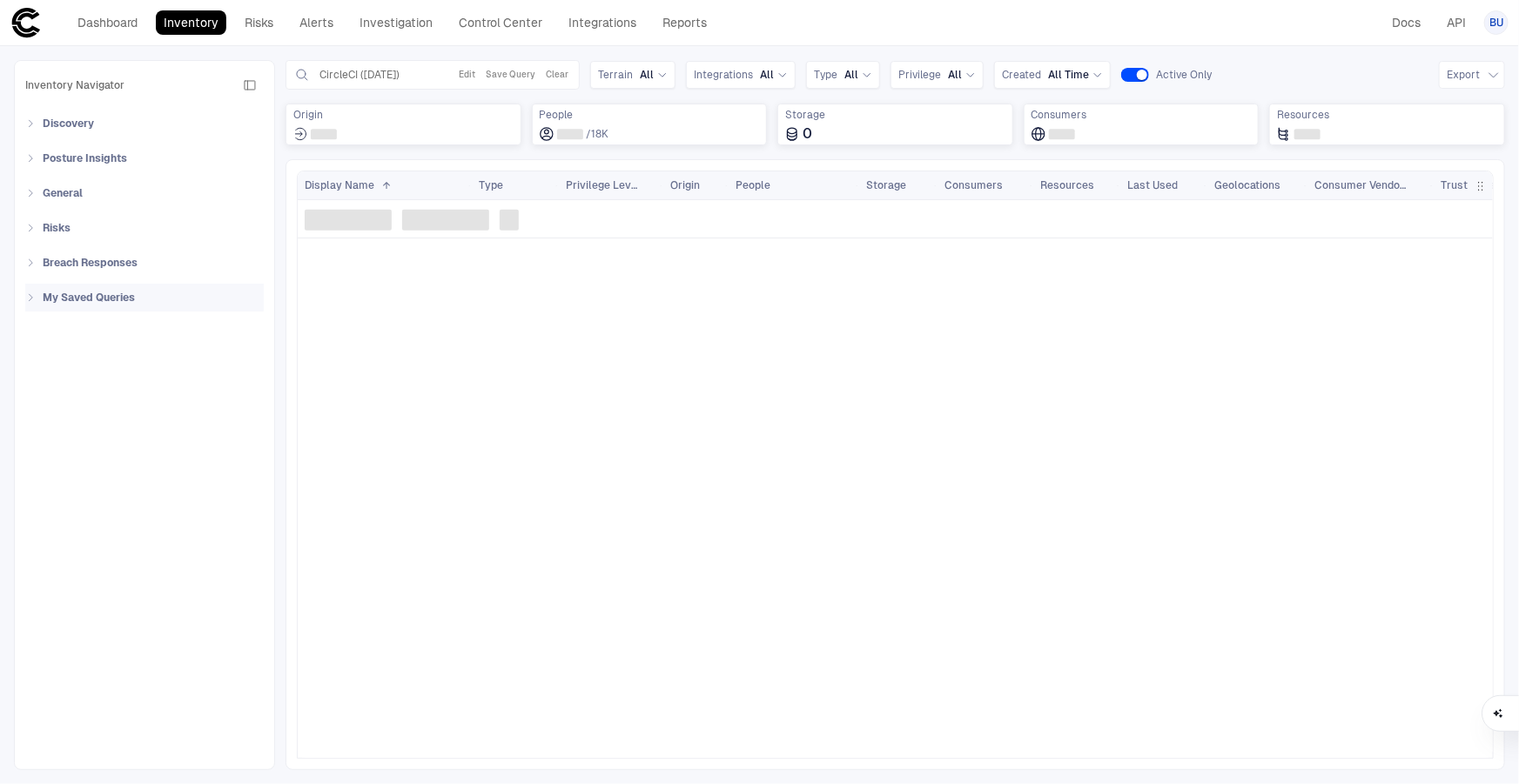
click at [27, 294] on icon at bounding box center [30, 298] width 11 height 11
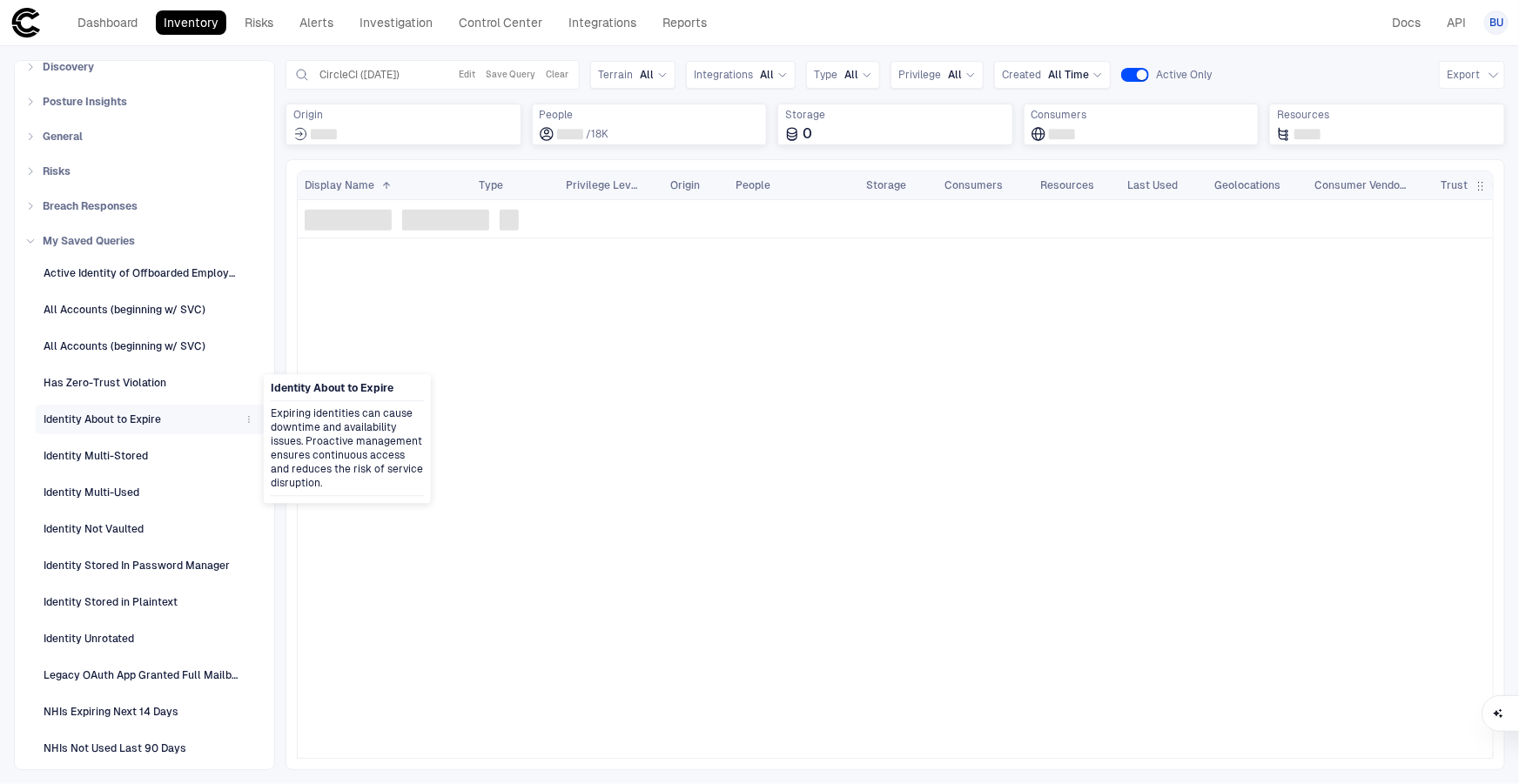
scroll to position [120, 0]
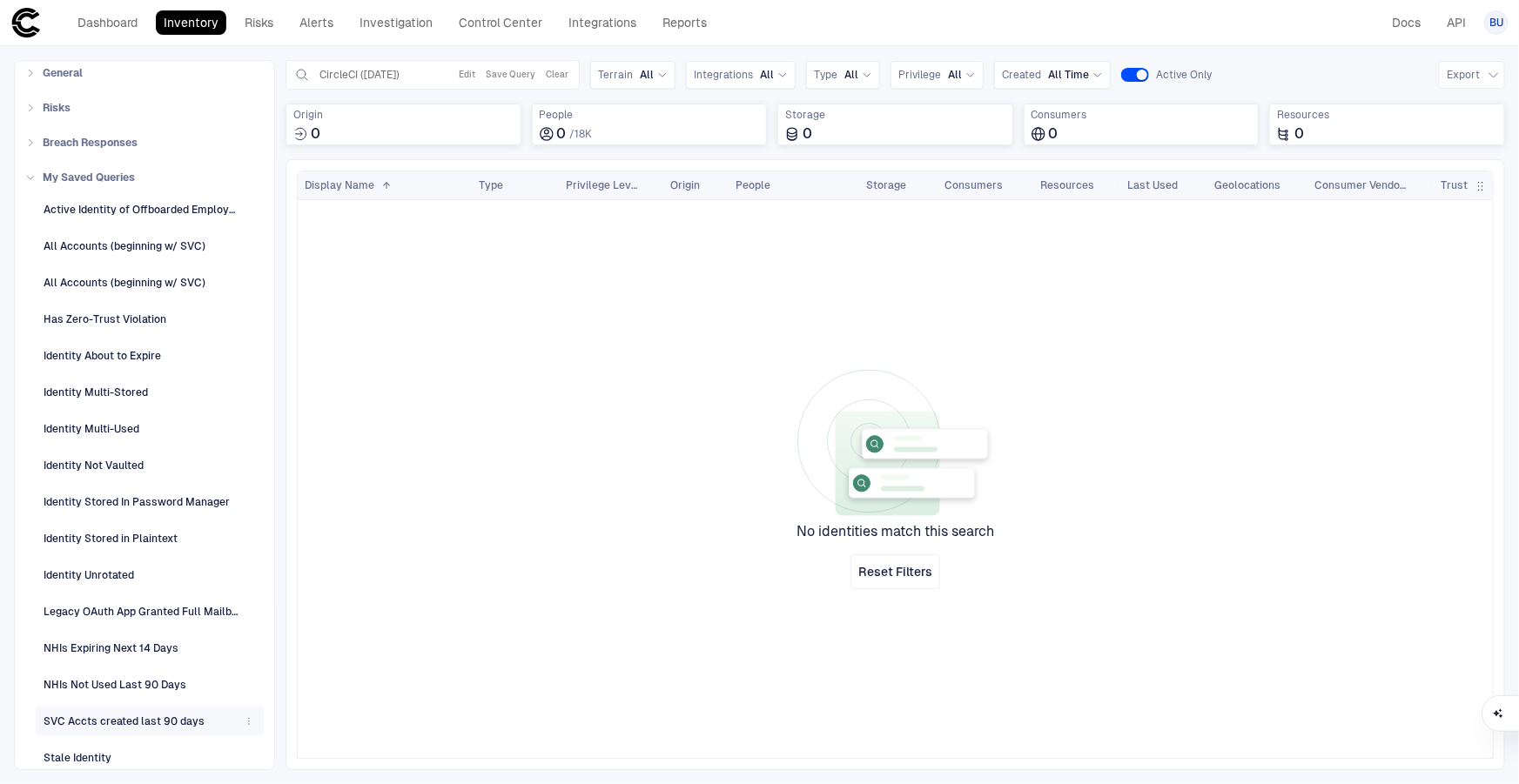
click at [108, 720] on div "SVC Accts created last 90 days" at bounding box center [124, 721] width 161 height 16
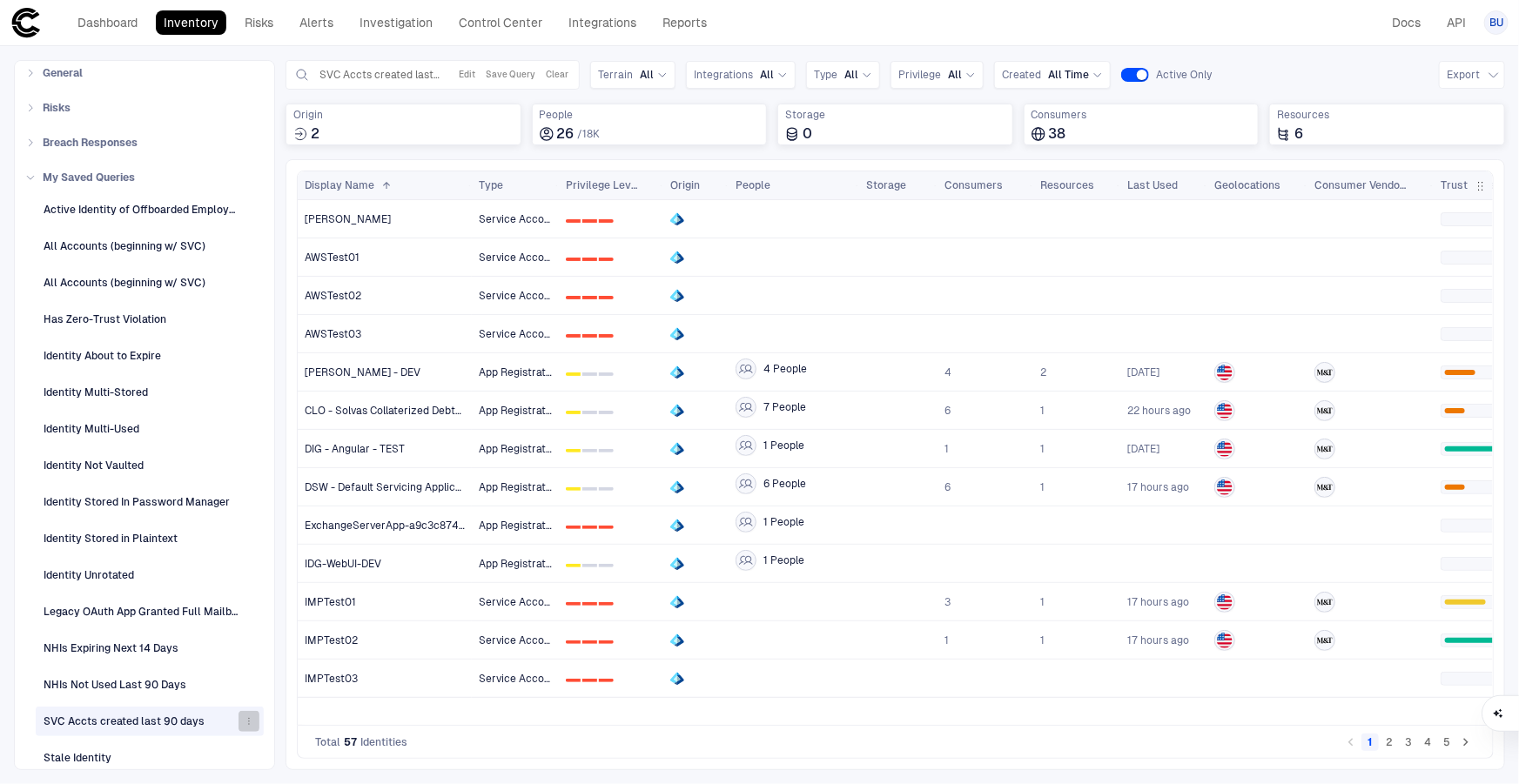
click at [243, 719] on icon "button" at bounding box center [249, 721] width 11 height 11
click at [269, 652] on span "Edit" at bounding box center [265, 658] width 19 height 14
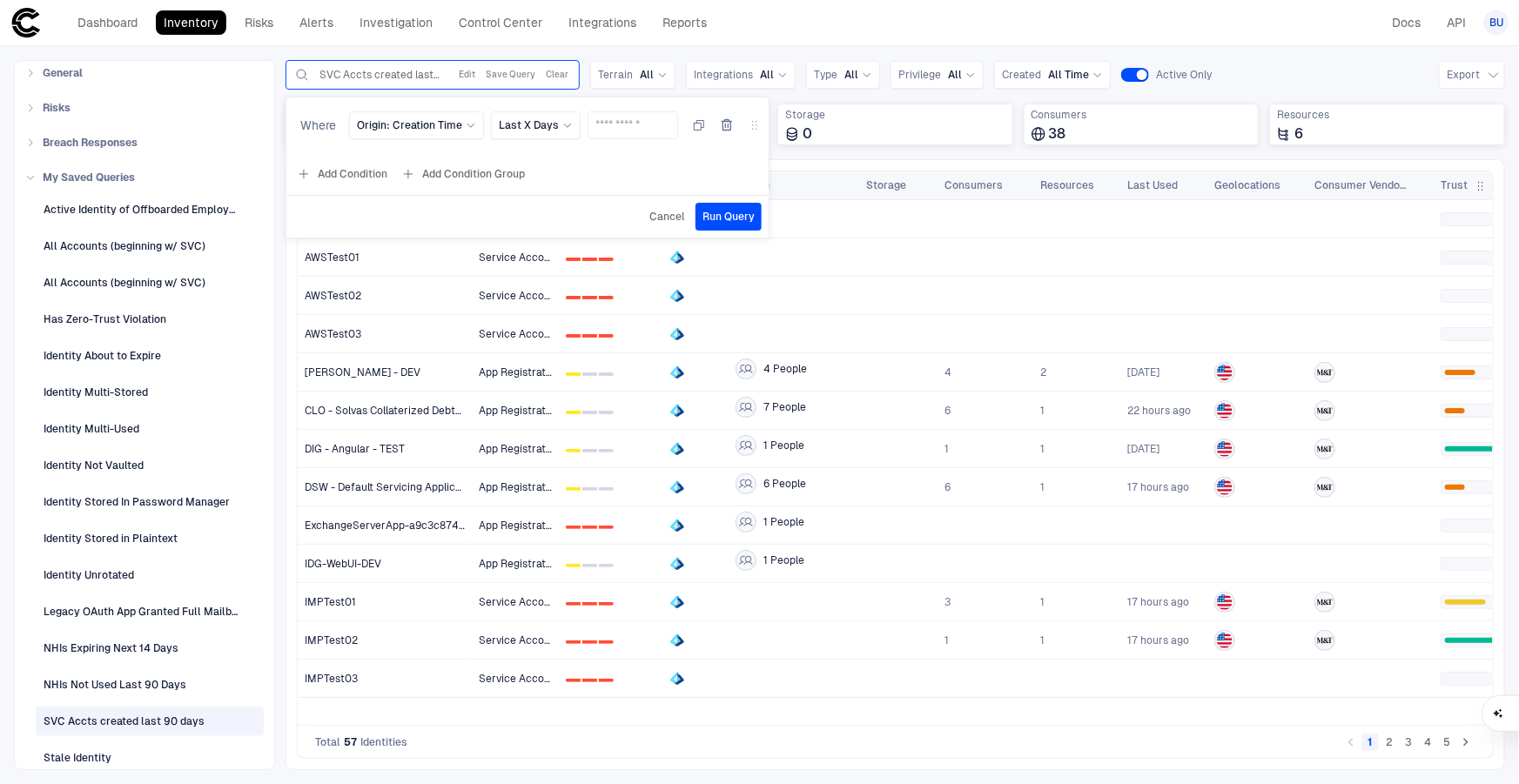
click at [304, 129] on span "Where" at bounding box center [318, 125] width 36 height 14
click at [408, 79] on span "SVC Accts created last 90 days" at bounding box center [380, 75] width 120 height 14
click at [566, 72] on button "Clear" at bounding box center [557, 74] width 30 height 21
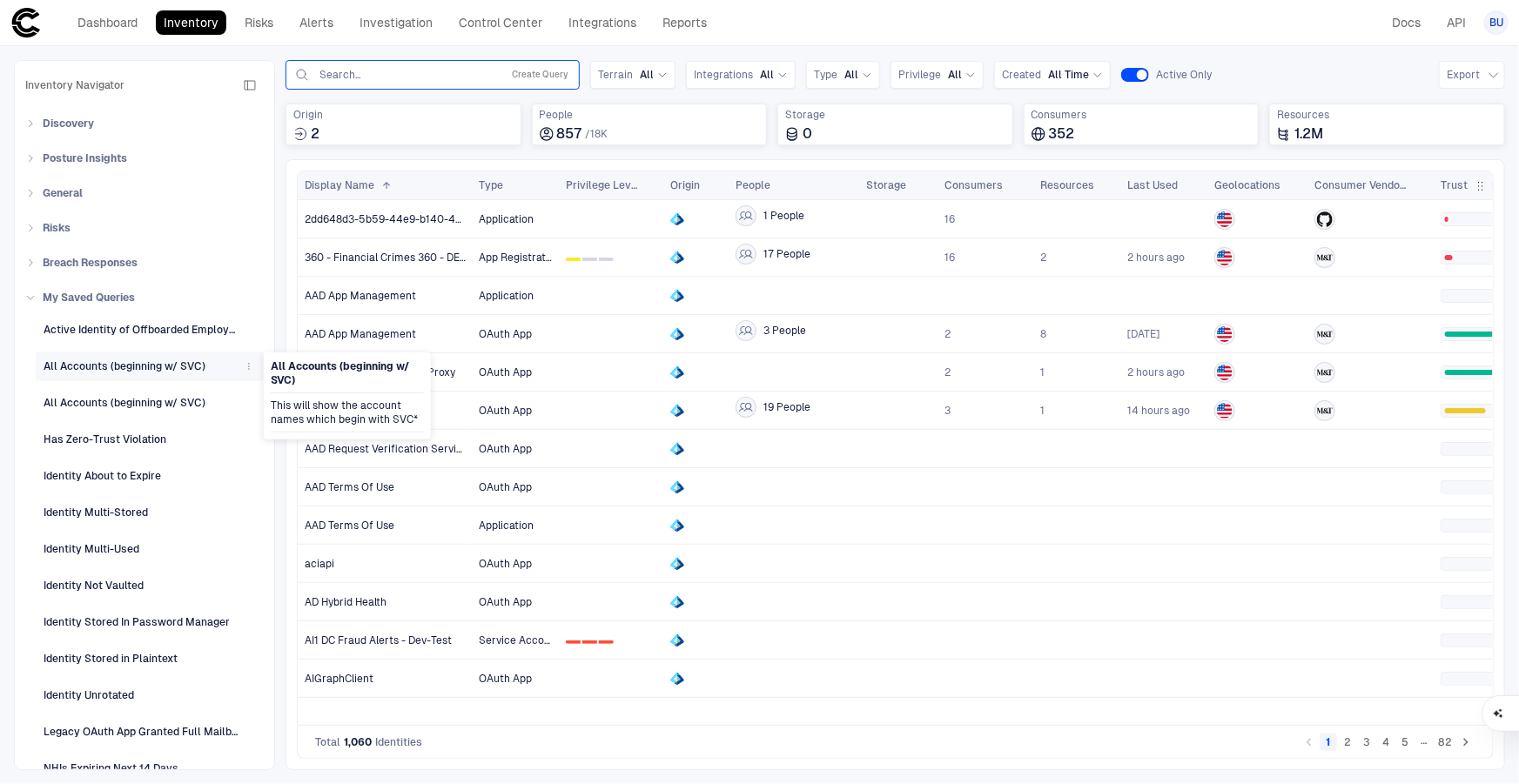
click at [132, 366] on div "All Accounts (beginning w/ SVC)" at bounding box center [124, 367] width 162 height 16
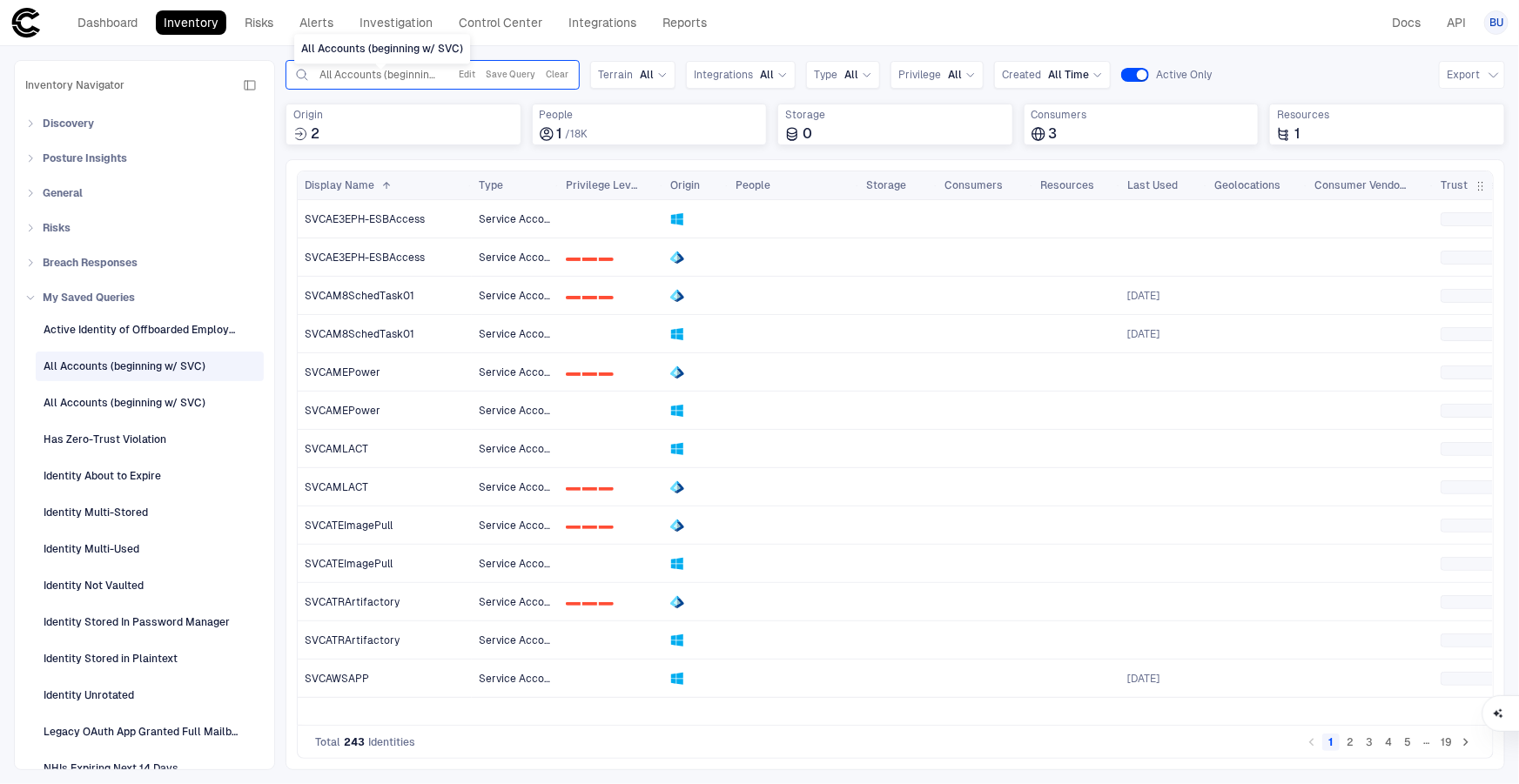
click at [434, 75] on span "All Accounts (beginning w/ SVC)" at bounding box center [380, 75] width 120 height 14
click at [417, 75] on span "All Accounts (beginning w/ SVC)" at bounding box center [380, 75] width 120 height 14
click at [470, 77] on button "Edit" at bounding box center [467, 74] width 23 height 21
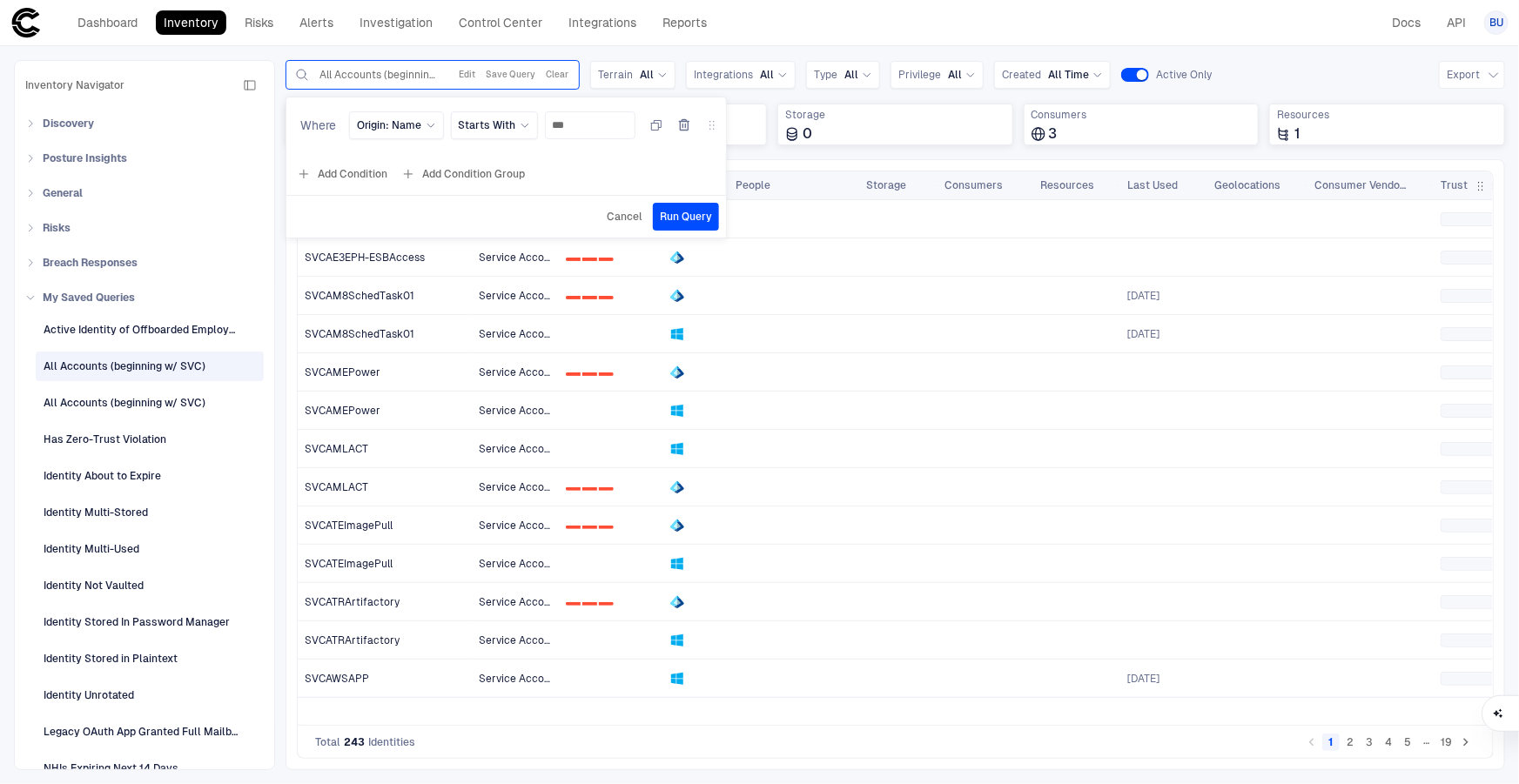
click at [626, 221] on span "Cancel" at bounding box center [625, 217] width 36 height 14
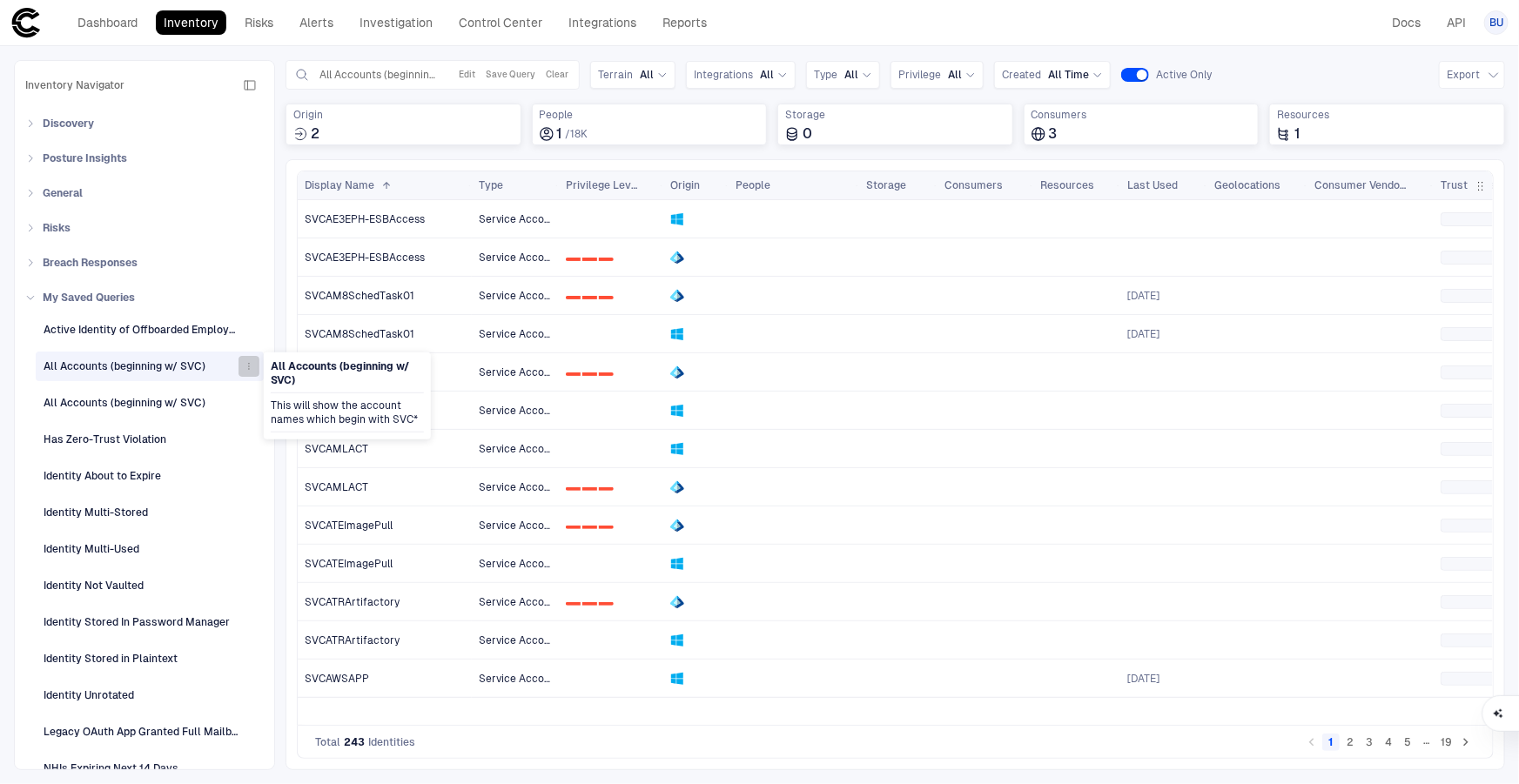
click at [243, 365] on icon "button" at bounding box center [249, 367] width 11 height 11
click at [477, 72] on div at bounding box center [759, 392] width 1519 height 784
click at [473, 70] on button "Edit" at bounding box center [467, 74] width 23 height 21
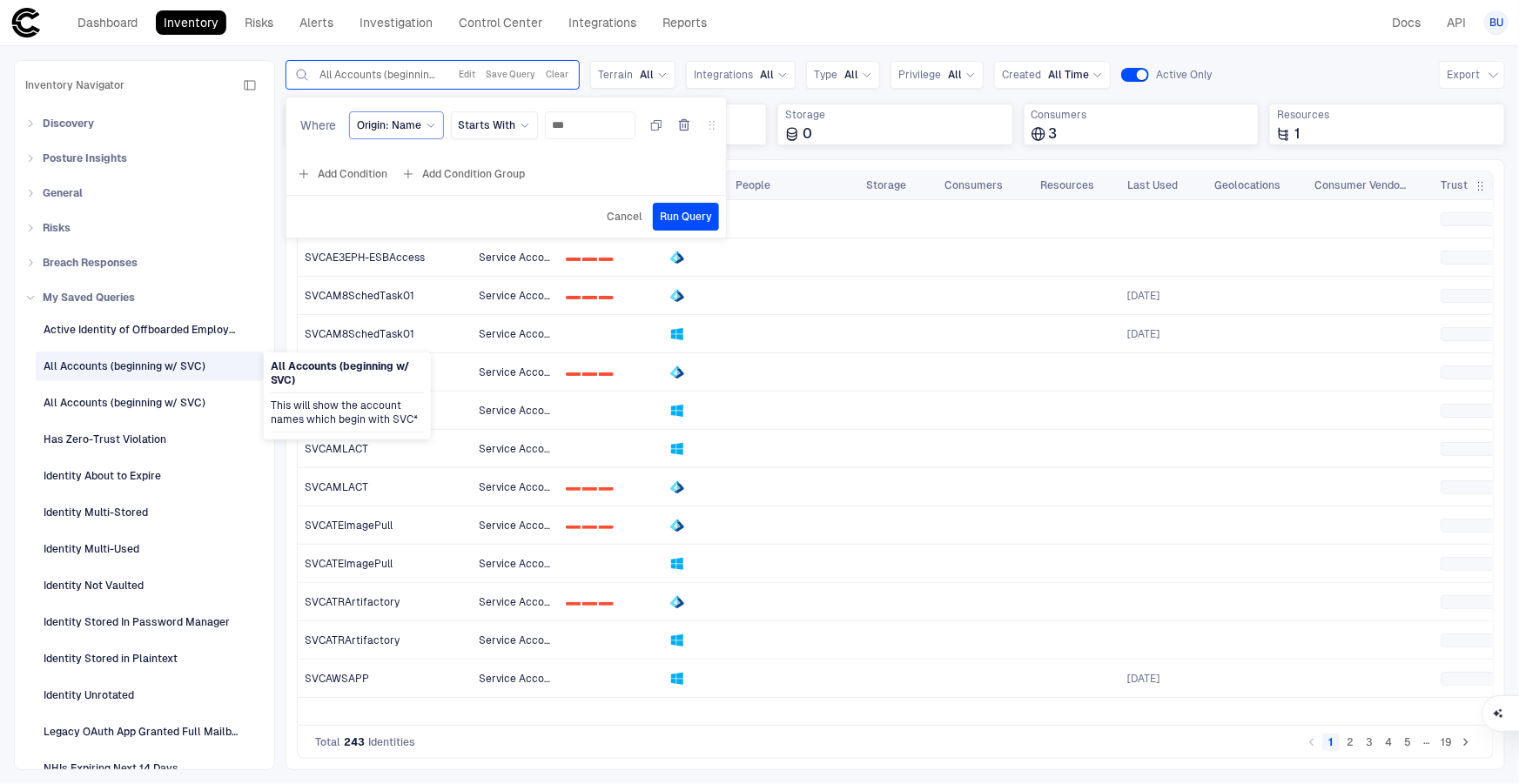
click at [381, 124] on span "Origin: Name" at bounding box center [389, 125] width 65 height 14
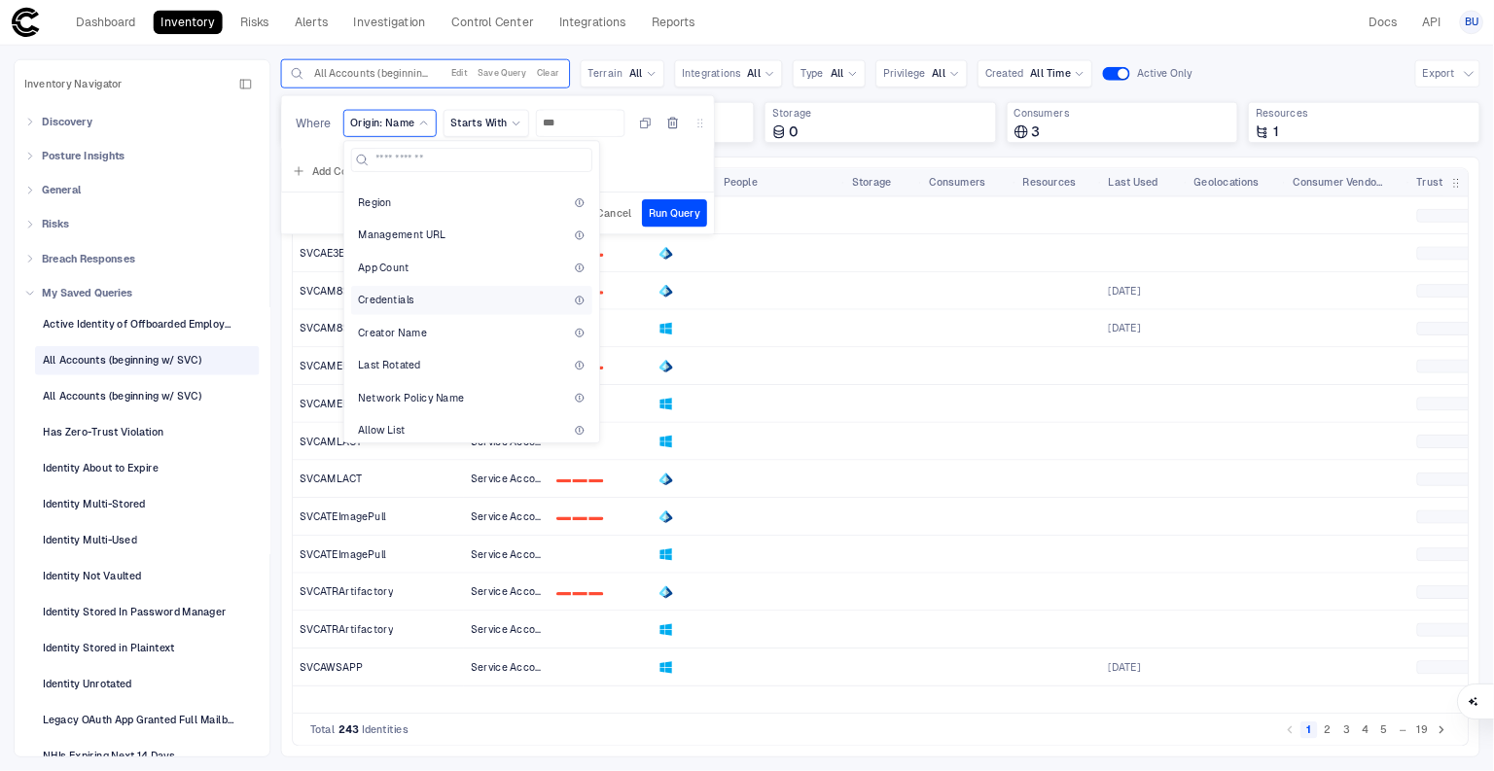
scroll to position [441, 0]
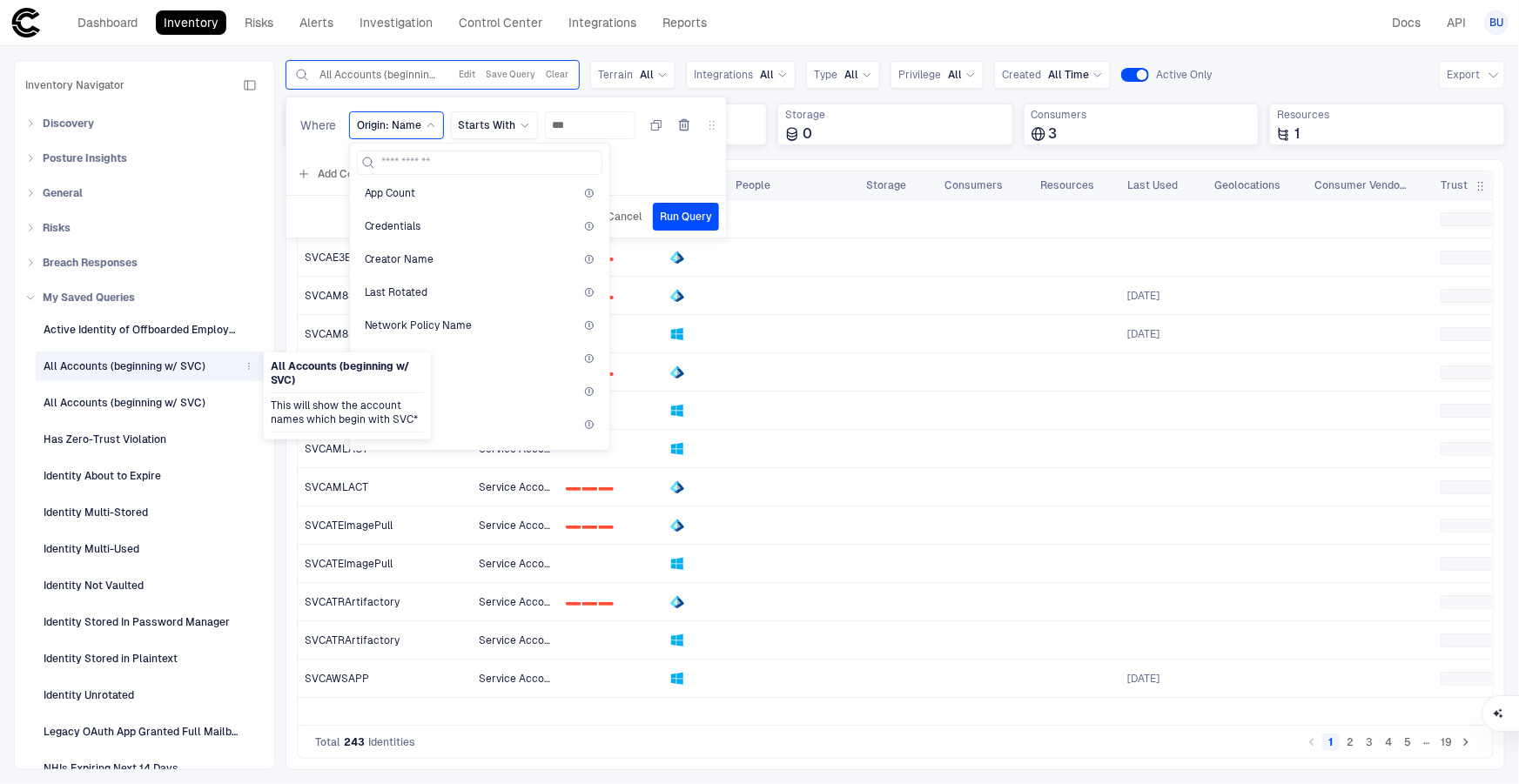
click at [148, 363] on div "All Accounts (beginning w/ SVC)" at bounding box center [124, 367] width 162 height 16
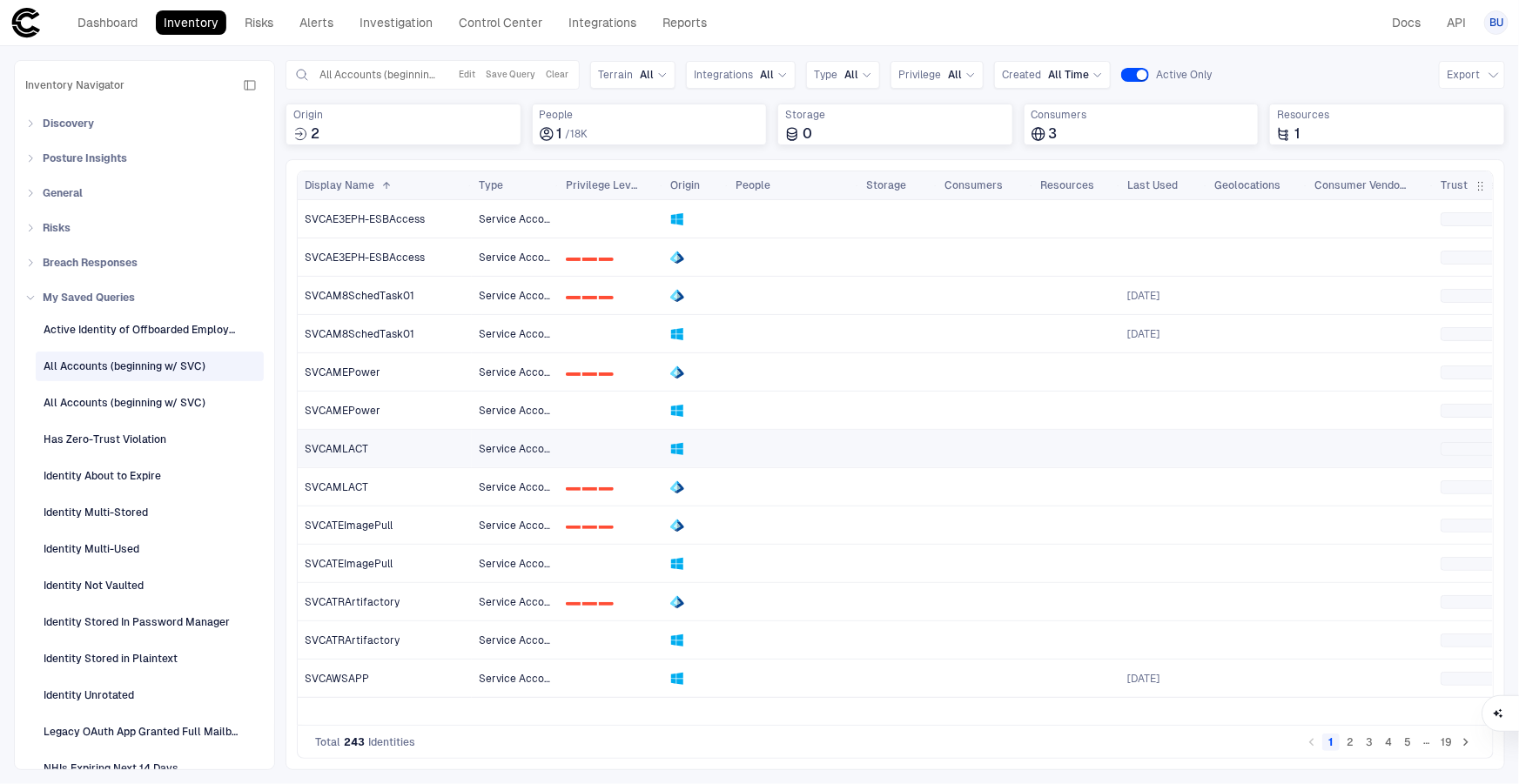
click at [339, 447] on span "SVCAMLACT" at bounding box center [336, 449] width 64 height 14
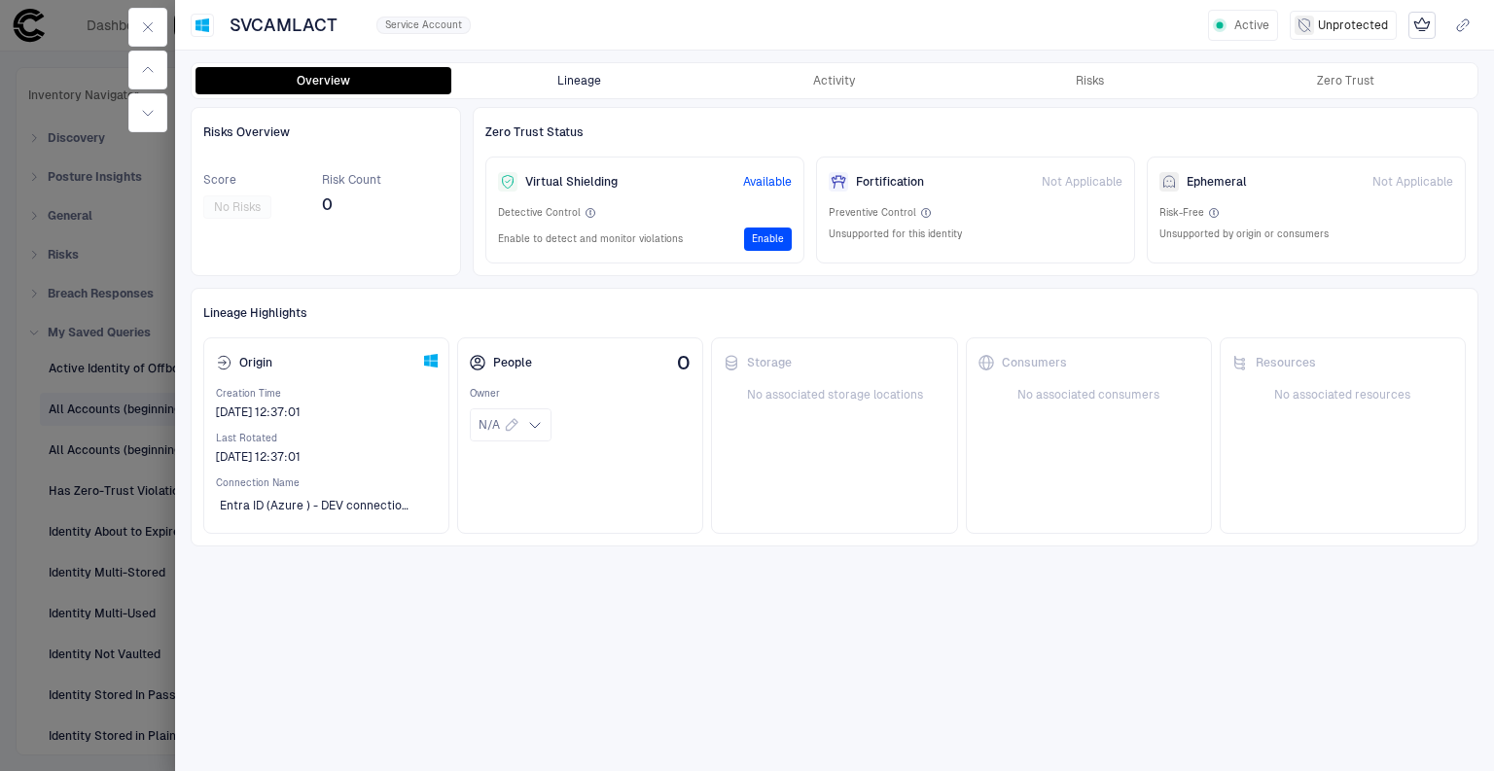
click at [571, 78] on button "Lineage" at bounding box center [579, 80] width 256 height 27
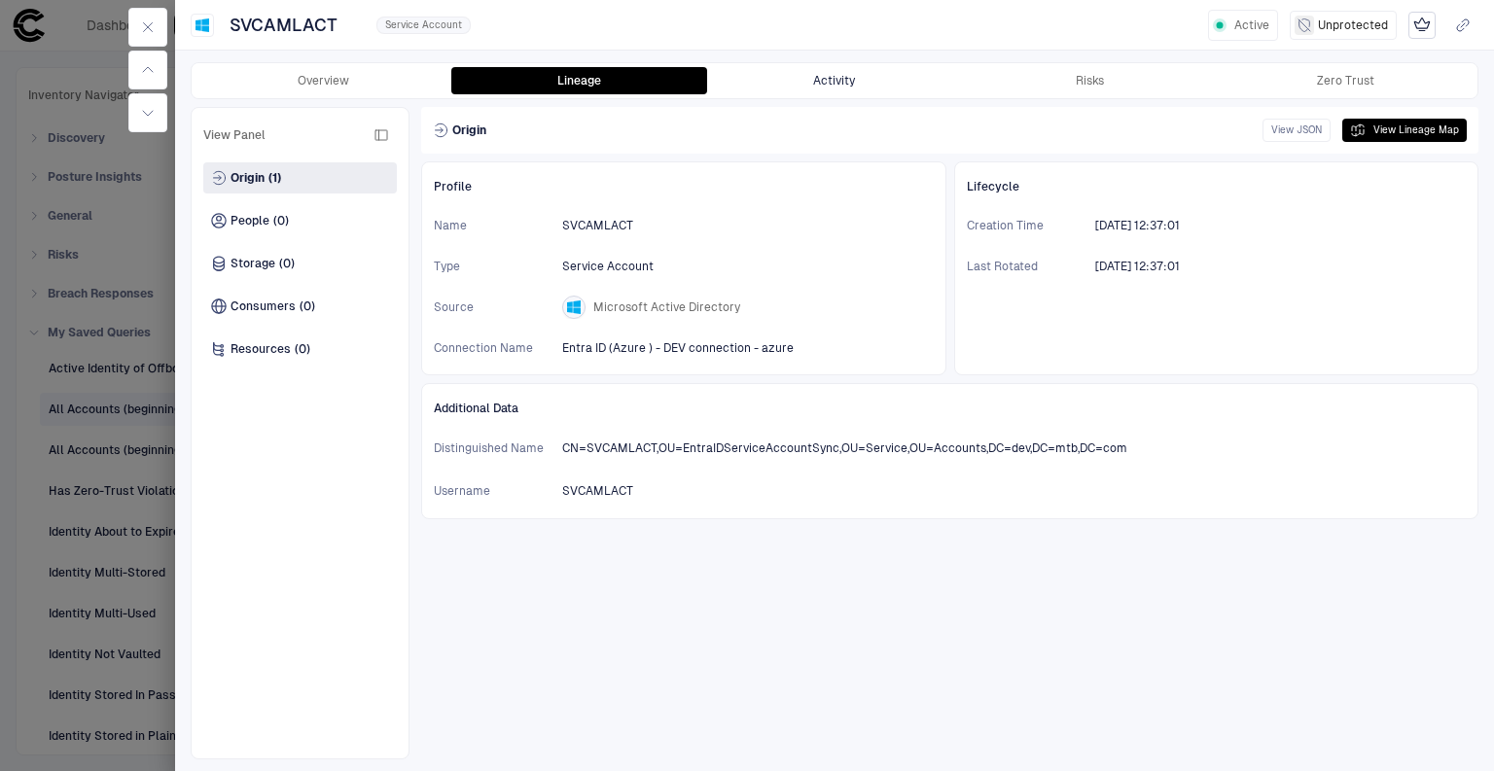
click at [896, 82] on button "Activity" at bounding box center [835, 80] width 256 height 27
